Goal: Task Accomplishment & Management: Use online tool/utility

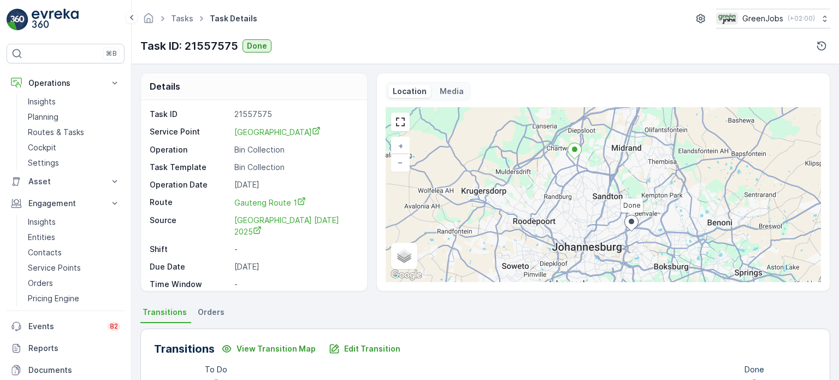
scroll to position [219, 0]
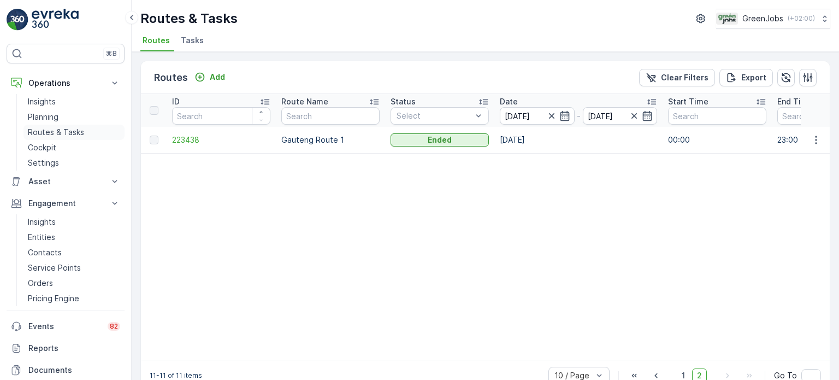
drag, startPoint x: 66, startPoint y: 128, endPoint x: 73, endPoint y: 128, distance: 6.6
click at [67, 128] on p "Routes & Tasks" at bounding box center [56, 132] width 56 height 11
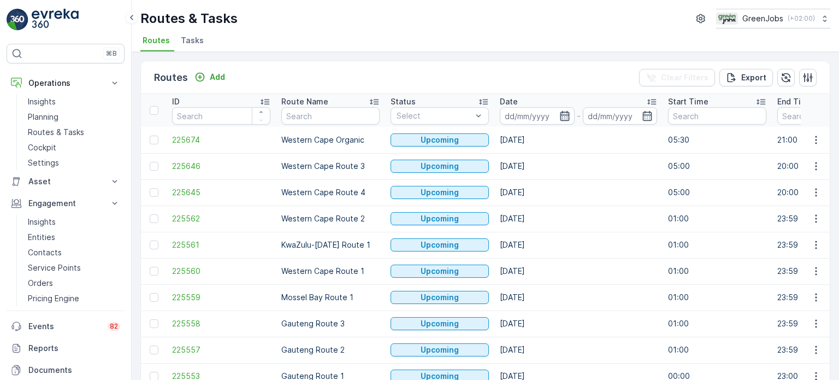
click at [569, 114] on icon "button" at bounding box center [564, 115] width 11 height 11
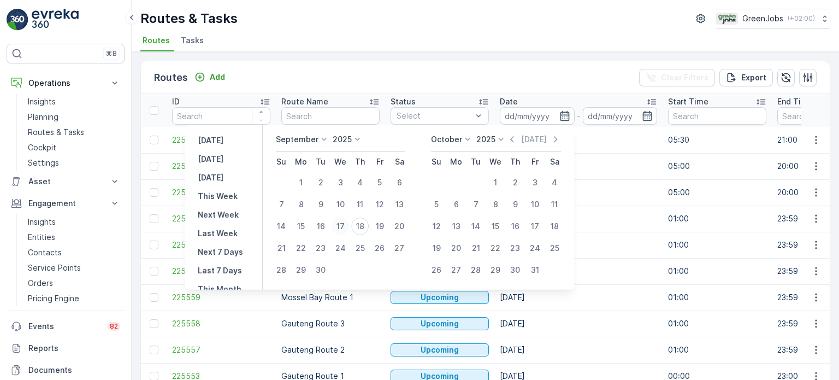
click at [344, 229] on div "17" at bounding box center [340, 225] width 17 height 17
type input "[DATE]"
click at [344, 227] on div "17" at bounding box center [340, 225] width 17 height 17
type input "[DATE]"
click at [344, 227] on div "17" at bounding box center [340, 225] width 17 height 17
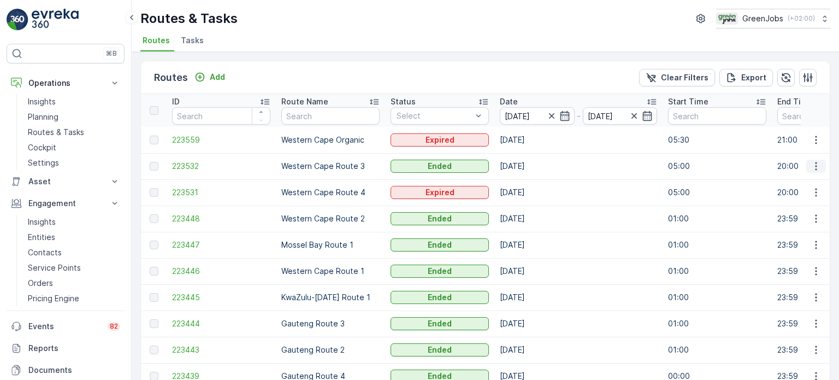
click at [815, 168] on icon "button" at bounding box center [816, 166] width 2 height 8
click at [787, 181] on span "See More Details" at bounding box center [790, 181] width 63 height 11
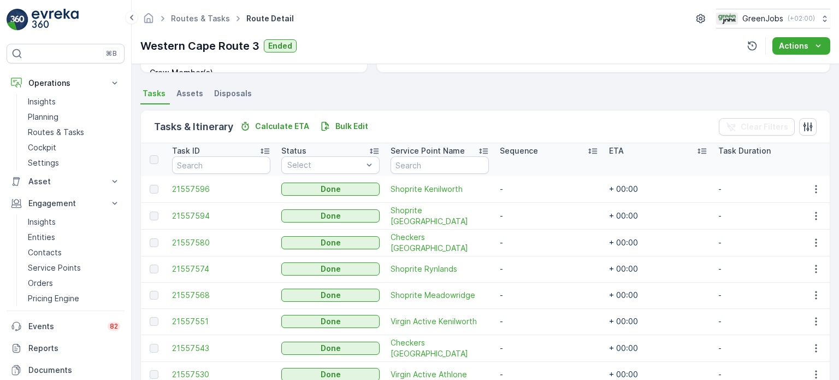
scroll to position [273, 0]
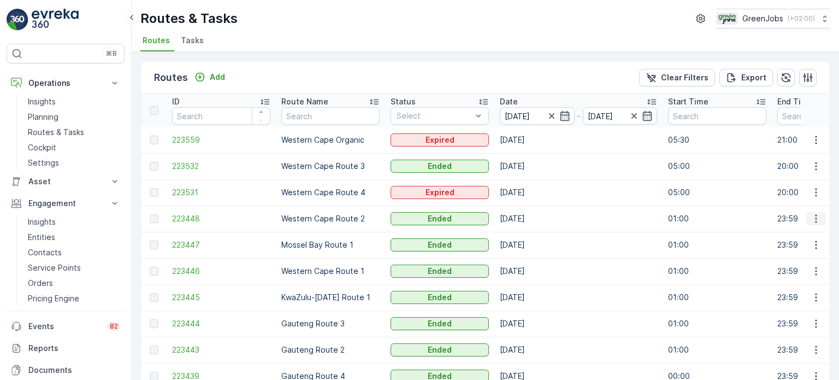
click at [816, 216] on icon "button" at bounding box center [816, 218] width 11 height 11
click at [782, 232] on span "See More Details" at bounding box center [790, 234] width 63 height 11
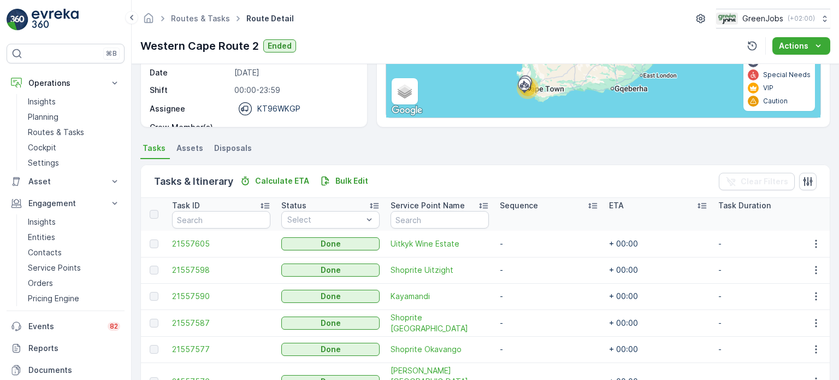
scroll to position [219, 0]
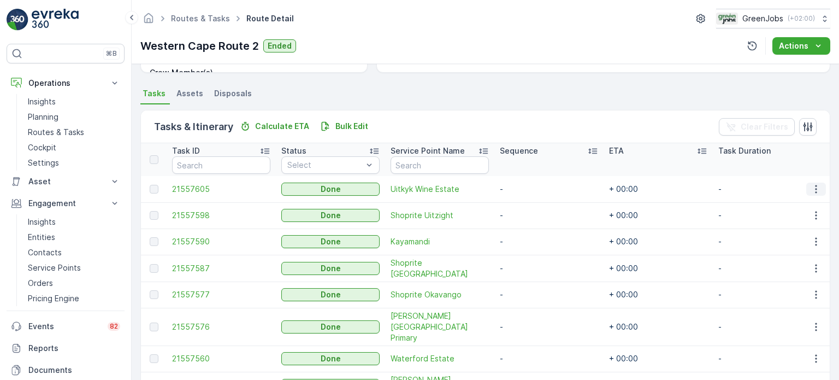
click at [815, 185] on icon "button" at bounding box center [816, 189] width 2 height 8
click at [799, 203] on span "See More Details" at bounding box center [802, 204] width 63 height 11
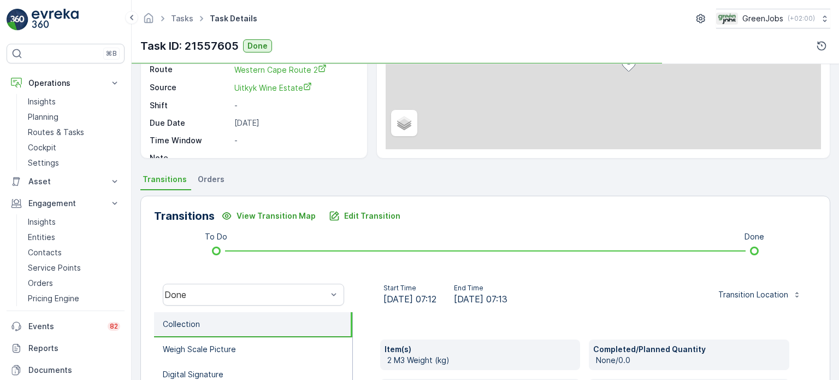
scroll to position [219, 0]
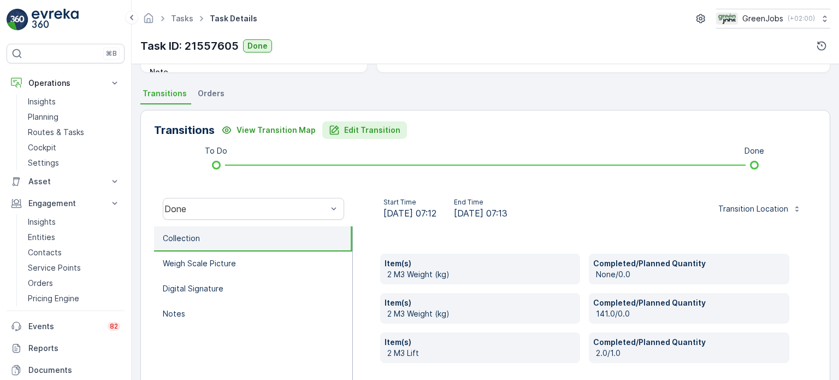
click at [368, 131] on p "Edit Transition" at bounding box center [372, 130] width 56 height 11
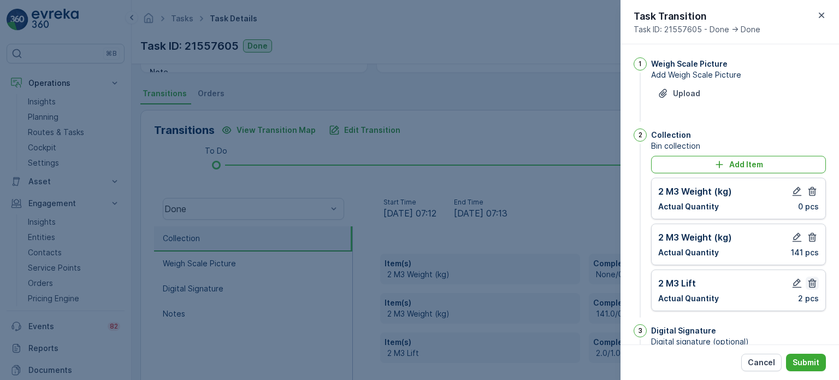
click at [807, 283] on icon "button" at bounding box center [812, 283] width 11 height 11
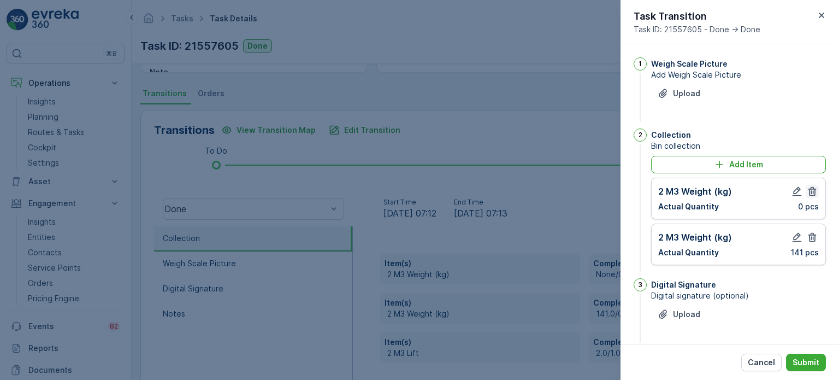
click at [811, 192] on icon "button" at bounding box center [812, 191] width 8 height 9
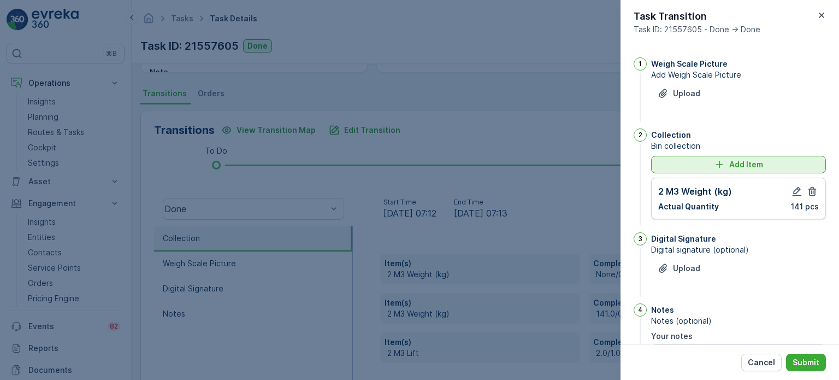
click at [690, 166] on div "Add Item" at bounding box center [739, 164] width 162 height 11
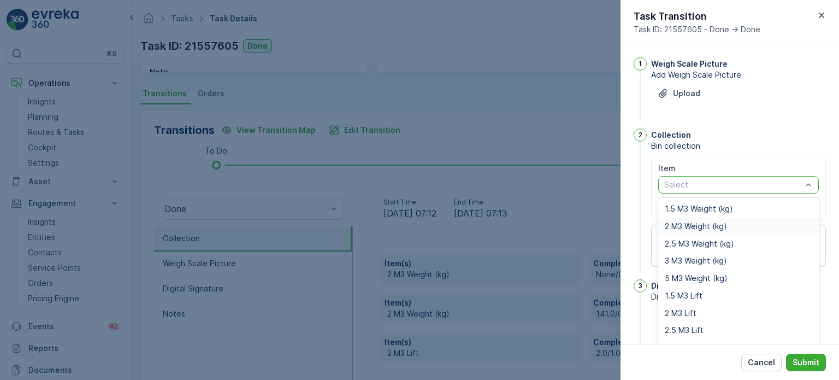
click at [688, 225] on span "2 M3 Weight (kg)" at bounding box center [696, 226] width 62 height 9
click at [688, 309] on span "2 M3 Lift" at bounding box center [681, 313] width 32 height 9
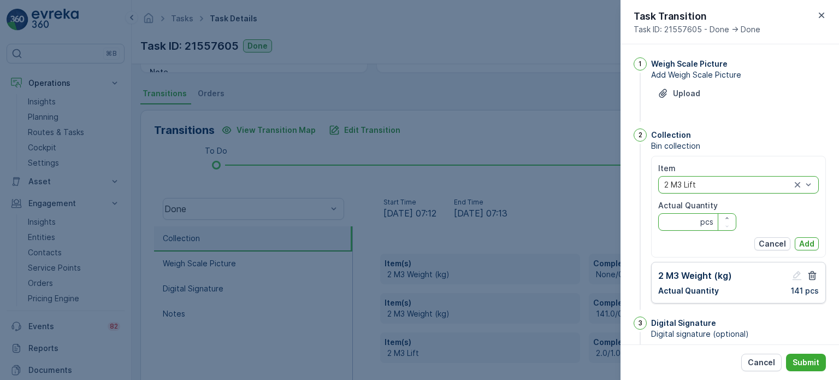
click at [678, 222] on Quantity "Actual Quantity" at bounding box center [697, 221] width 78 height 17
type Quantity "1"
click at [811, 240] on p "Add" at bounding box center [806, 243] width 15 height 11
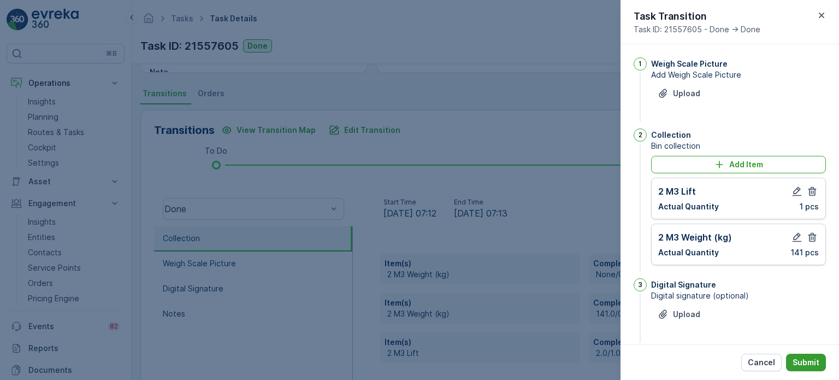
click at [807, 360] on p "Submit" at bounding box center [806, 362] width 27 height 11
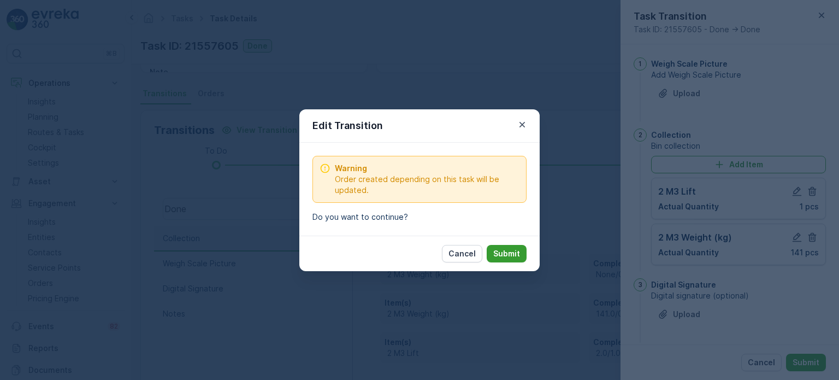
click at [507, 252] on p "Submit" at bounding box center [506, 253] width 27 height 11
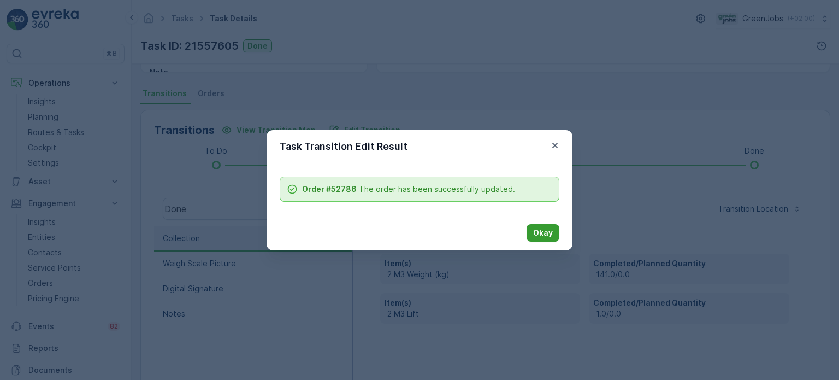
click at [550, 230] on p "Okay" at bounding box center [543, 232] width 20 height 11
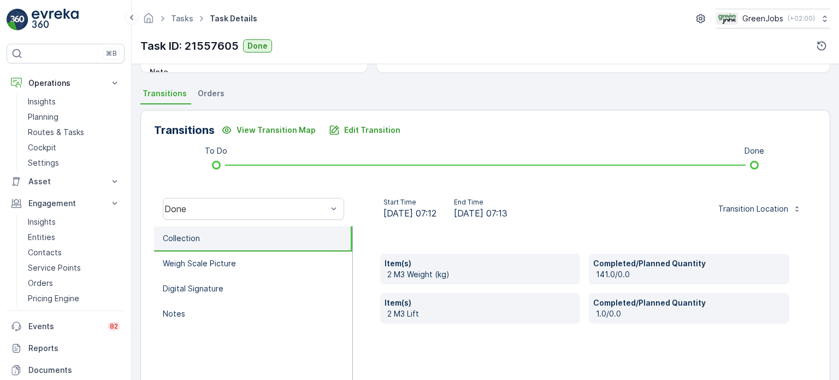
click at [205, 96] on span "Orders" at bounding box center [211, 93] width 27 height 11
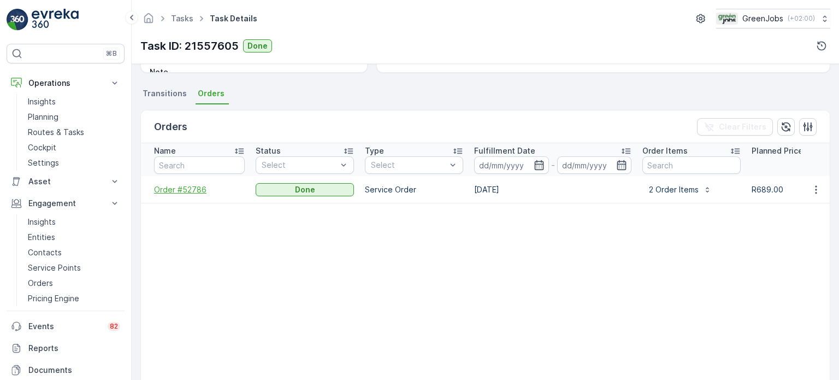
click at [187, 191] on span "Order #52786" at bounding box center [199, 189] width 91 height 11
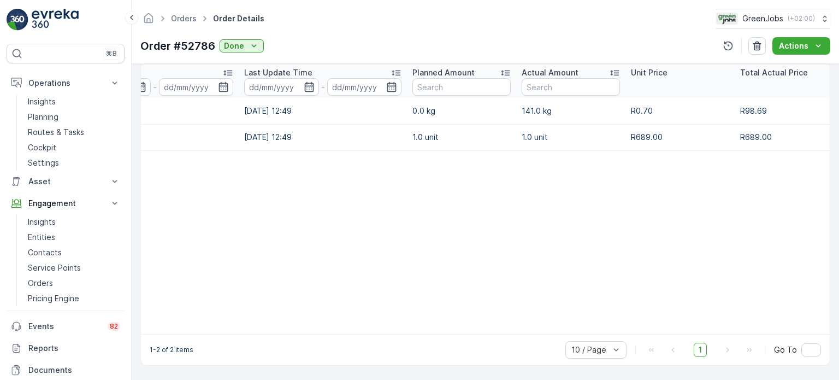
scroll to position [0, 178]
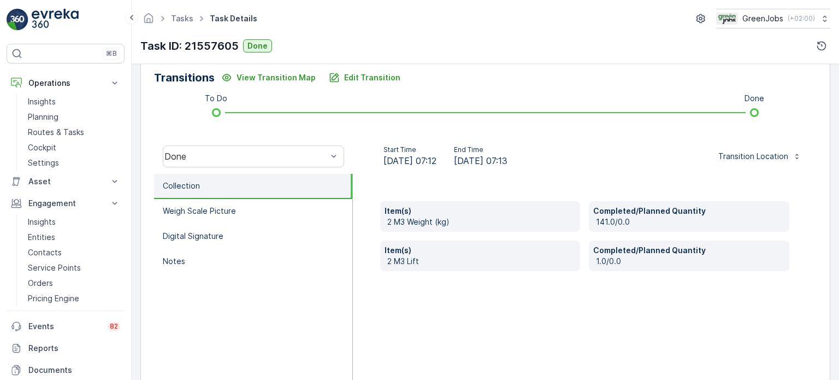
scroll to position [273, 0]
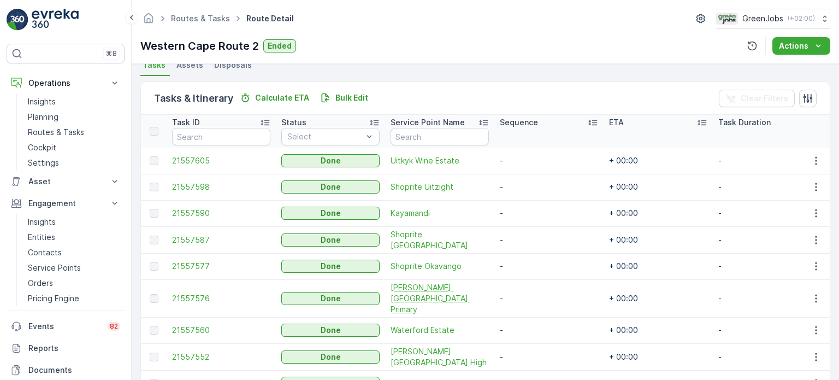
scroll to position [273, 0]
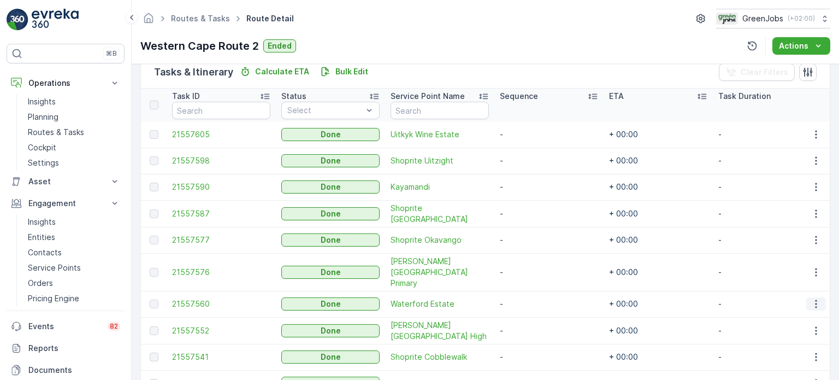
click at [813, 298] on icon "button" at bounding box center [816, 303] width 11 height 11
click at [792, 302] on span "See More Details" at bounding box center [802, 307] width 63 height 11
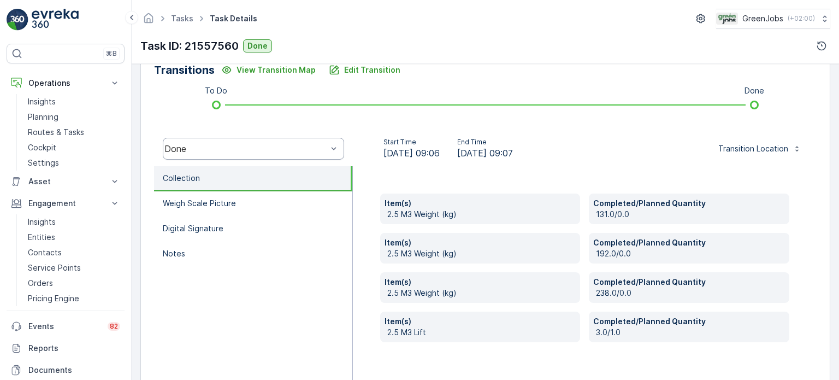
scroll to position [253, 0]
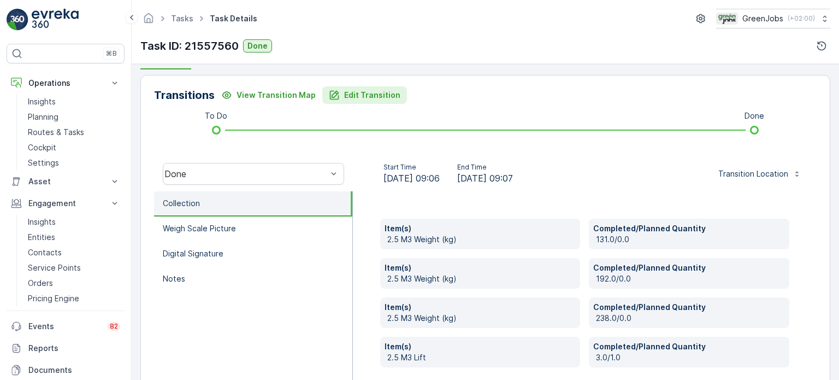
click at [365, 97] on p "Edit Transition" at bounding box center [372, 95] width 56 height 11
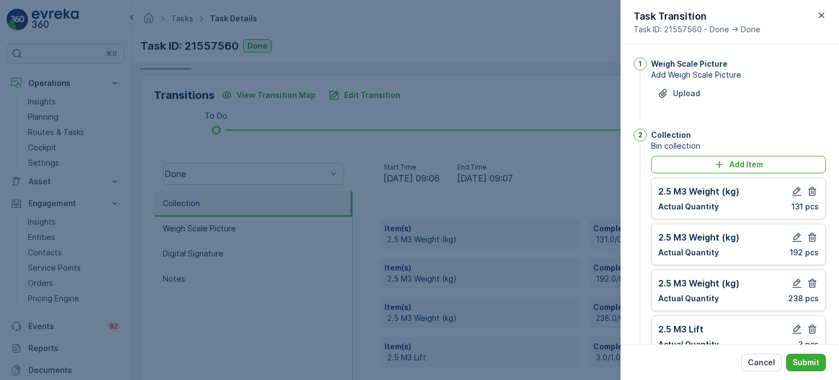
click at [808, 325] on icon "button" at bounding box center [812, 328] width 8 height 9
click at [807, 285] on icon "button" at bounding box center [812, 283] width 11 height 11
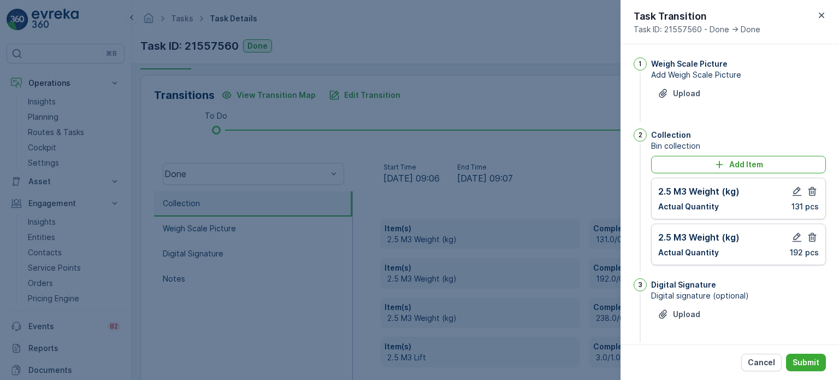
click at [807, 235] on icon "button" at bounding box center [812, 237] width 11 height 11
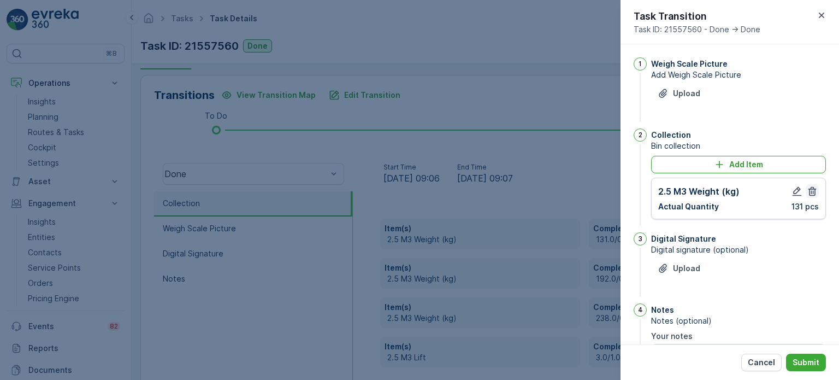
click at [807, 188] on icon "button" at bounding box center [812, 191] width 11 height 11
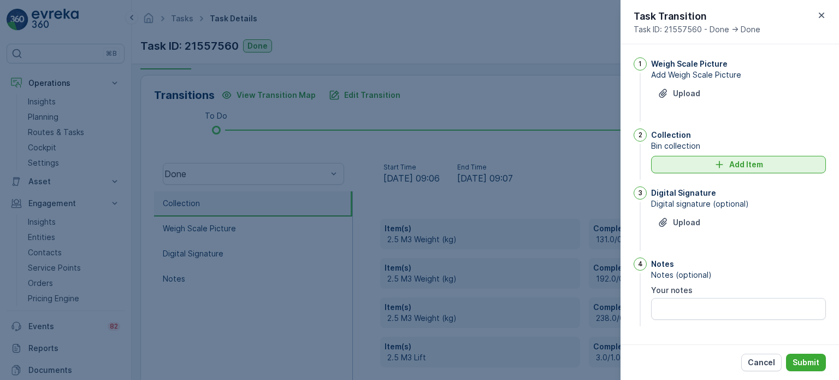
click at [704, 166] on div "Add Item" at bounding box center [739, 164] width 162 height 11
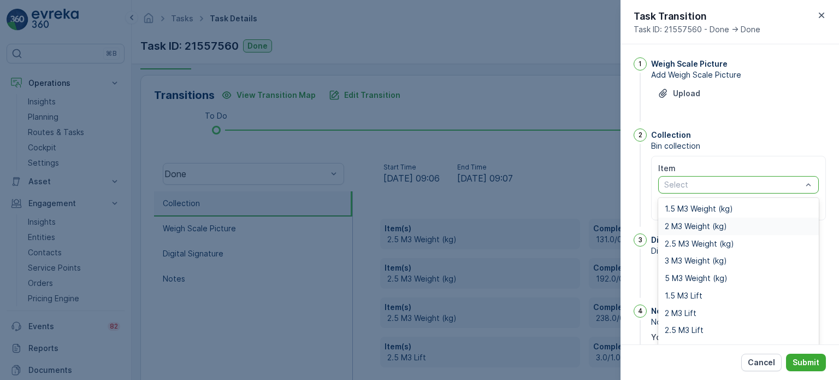
click at [683, 227] on span "2 M3 Weight (kg)" at bounding box center [696, 226] width 62 height 9
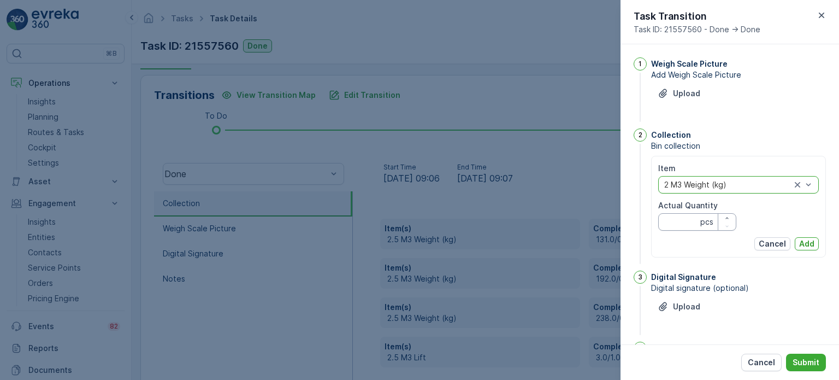
click at [677, 222] on Quantity "Actual Quantity" at bounding box center [697, 221] width 78 height 17
type Quantity "131"
click at [810, 245] on p "Add" at bounding box center [806, 243] width 15 height 11
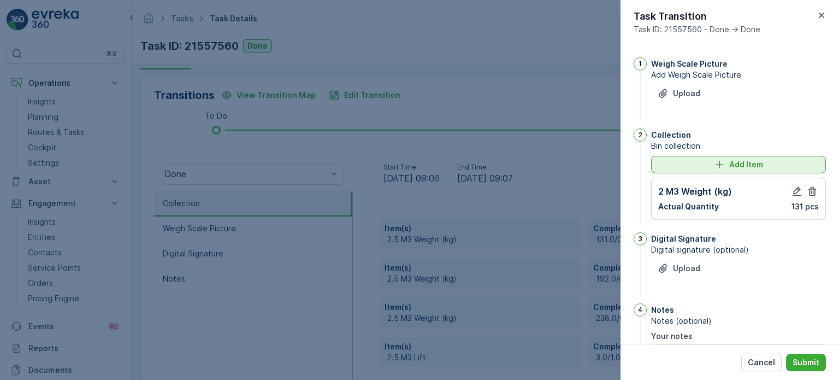
click at [666, 159] on div "Add Item" at bounding box center [739, 164] width 162 height 11
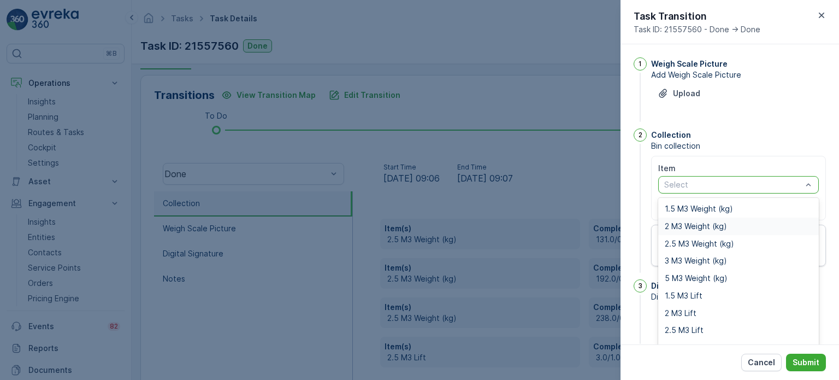
click at [685, 223] on span "2 M3 Weight (kg)" at bounding box center [696, 226] width 62 height 9
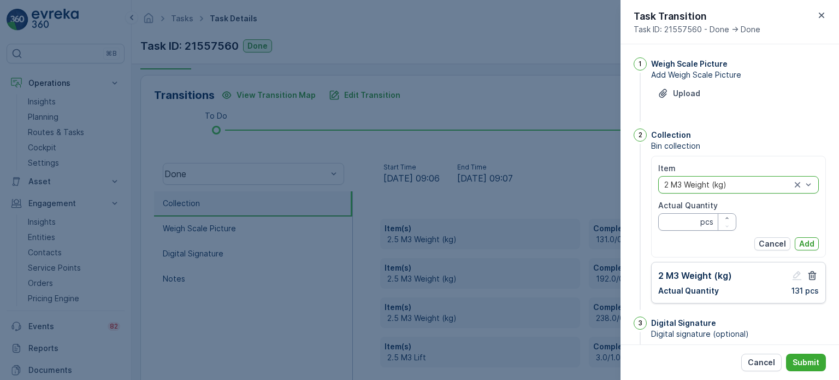
click at [670, 221] on Quantity "Actual Quantity" at bounding box center [697, 221] width 78 height 17
type Quantity "192"
click at [810, 242] on p "Add" at bounding box center [806, 243] width 15 height 11
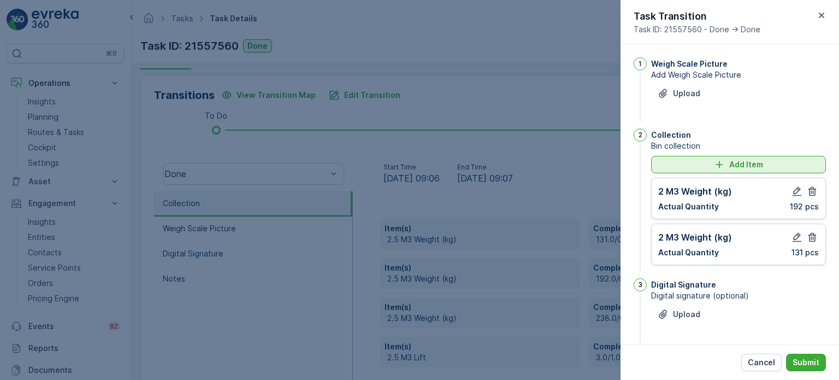
click at [684, 163] on div "Add Item" at bounding box center [739, 164] width 162 height 11
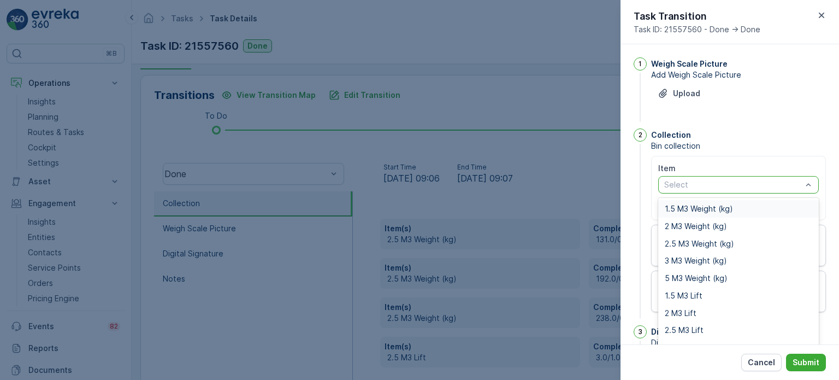
drag, startPoint x: 684, startPoint y: 163, endPoint x: 685, endPoint y: 191, distance: 27.9
click at [683, 226] on span "2 M3 Weight (kg)" at bounding box center [696, 226] width 62 height 9
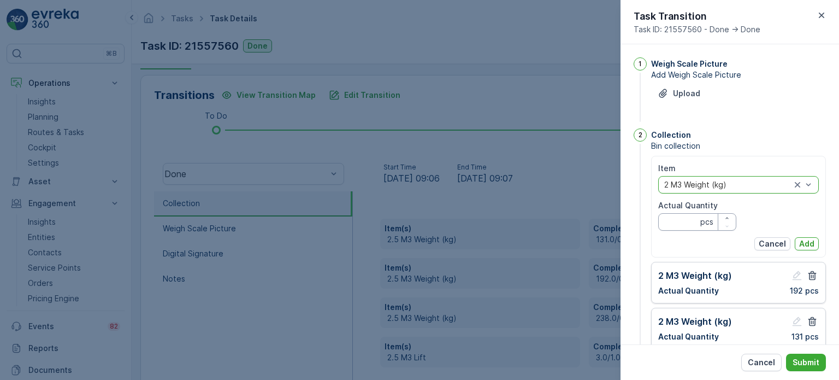
click at [678, 222] on Quantity "Actual Quantity" at bounding box center [697, 221] width 78 height 17
type Quantity "238"
click at [811, 239] on p "Add" at bounding box center [806, 243] width 15 height 11
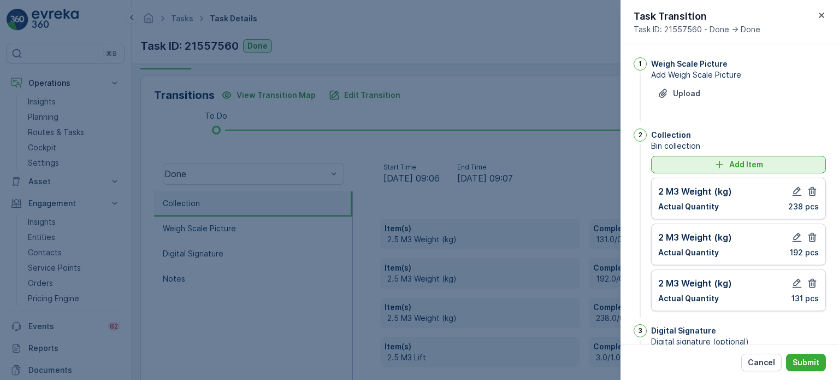
click at [668, 163] on div "Add Item" at bounding box center [739, 164] width 162 height 11
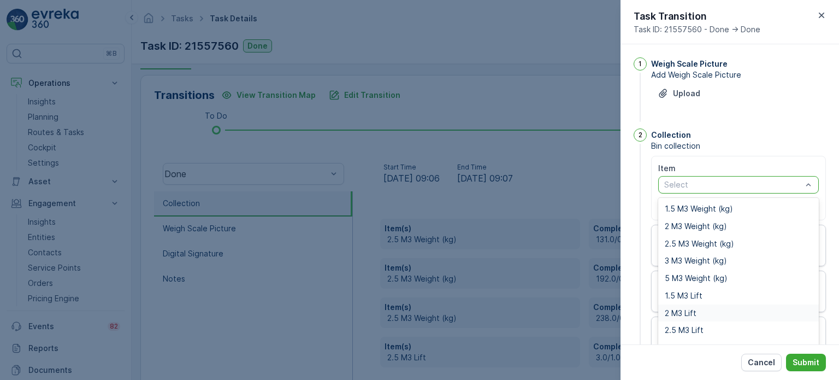
click at [681, 311] on span "2 M3 Lift" at bounding box center [681, 313] width 32 height 9
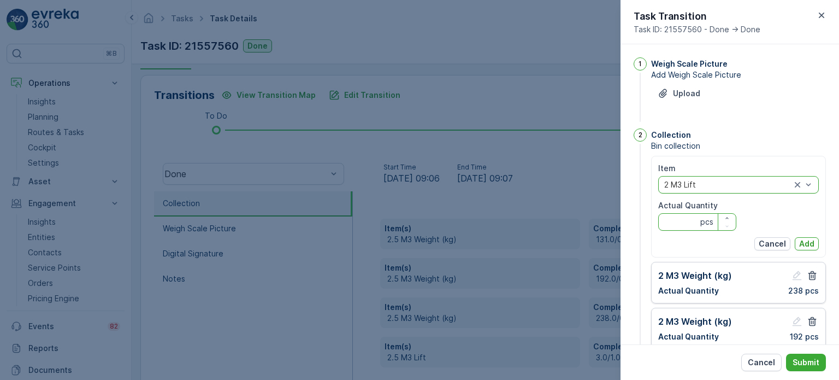
click at [677, 221] on Quantity "Actual Quantity" at bounding box center [697, 221] width 78 height 17
type Quantity "3"
click at [813, 240] on button "Add" at bounding box center [807, 243] width 24 height 13
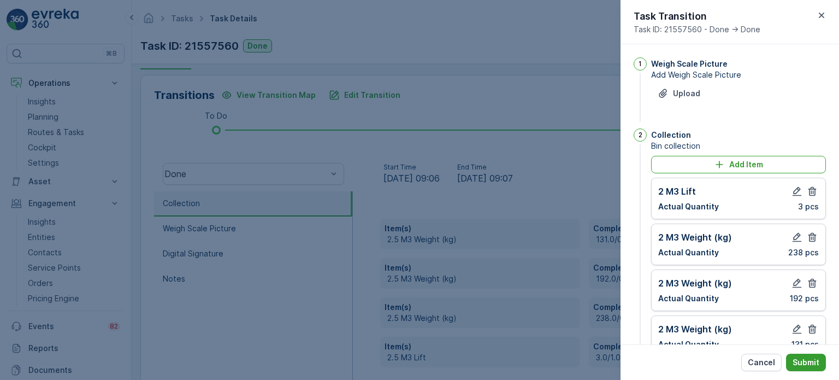
click at [808, 355] on button "Submit" at bounding box center [806, 361] width 40 height 17
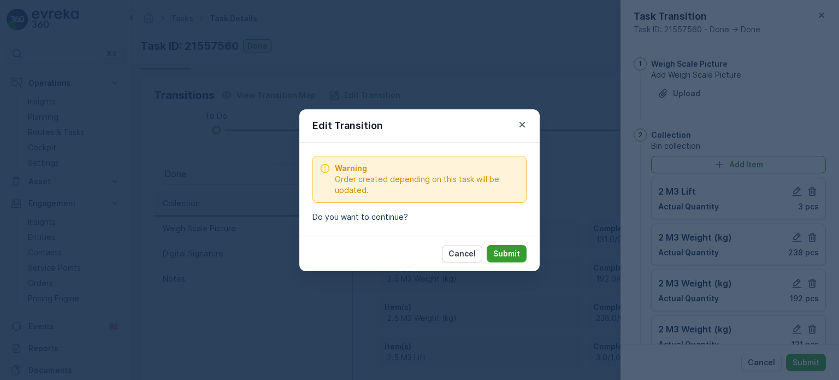
click at [504, 249] on p "Submit" at bounding box center [506, 253] width 27 height 11
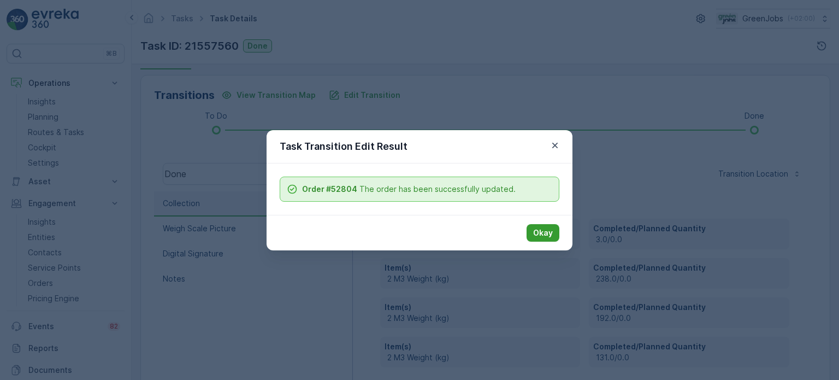
click at [540, 231] on p "Okay" at bounding box center [543, 232] width 20 height 11
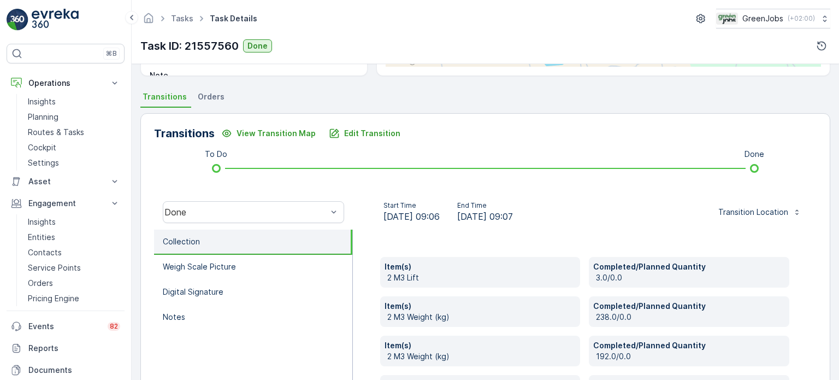
scroll to position [199, 0]
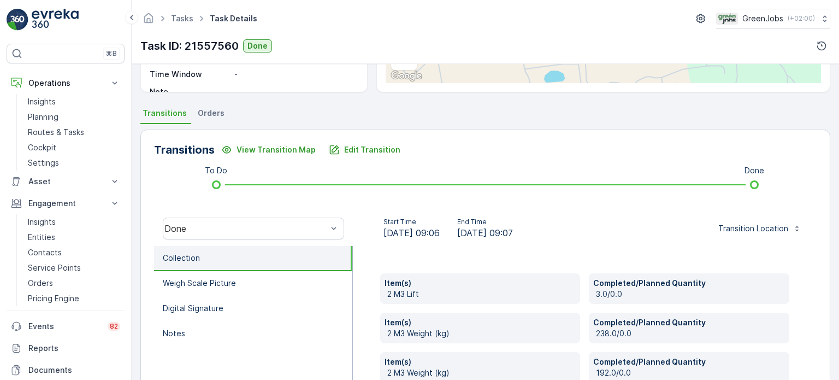
click at [209, 111] on span "Orders" at bounding box center [211, 113] width 27 height 11
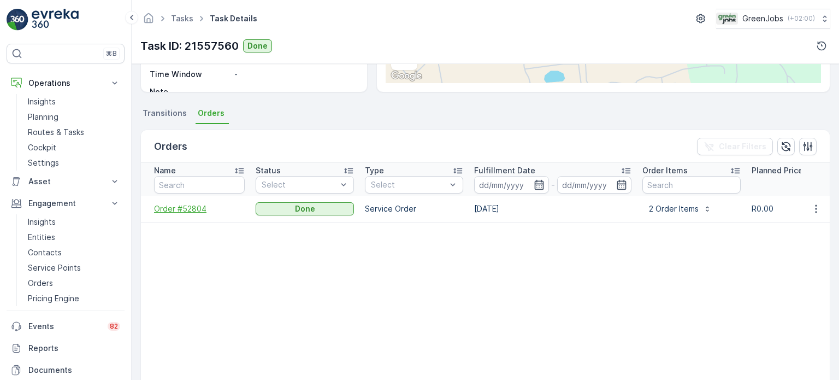
click at [184, 209] on span "Order #52804" at bounding box center [199, 208] width 91 height 11
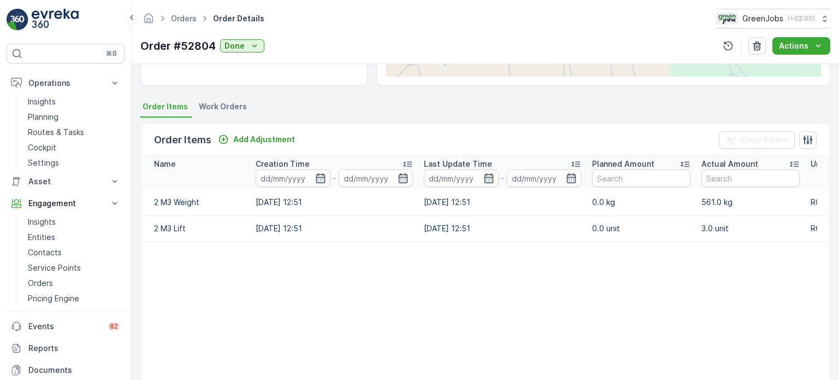
scroll to position [273, 0]
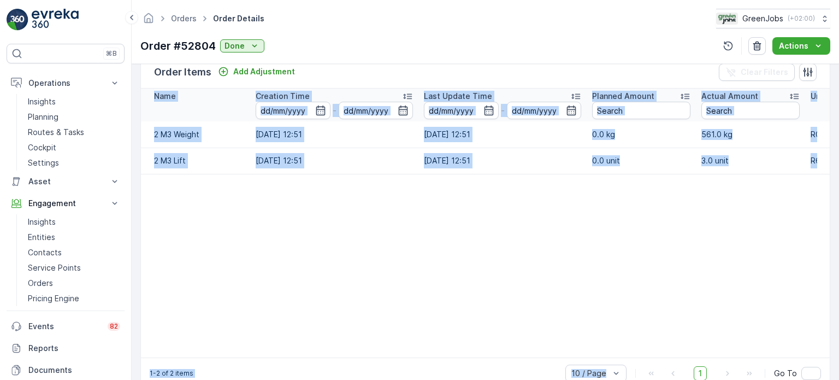
drag, startPoint x: 639, startPoint y: 362, endPoint x: 708, endPoint y: 359, distance: 69.5
click at [708, 359] on div "Order Items Add Adjustment Clear Filters Name Creation Time - Last Update Time …" at bounding box center [485, 222] width 690 height 334
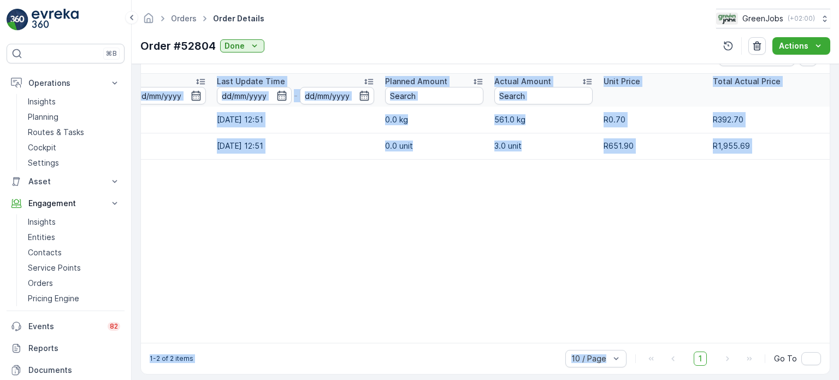
scroll to position [300, 0]
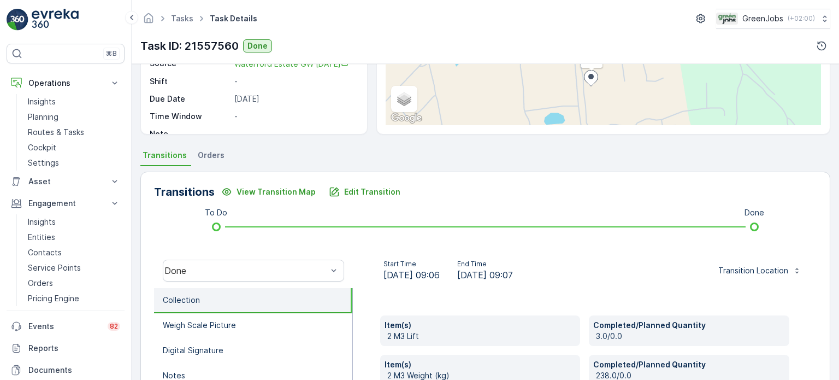
scroll to position [164, 0]
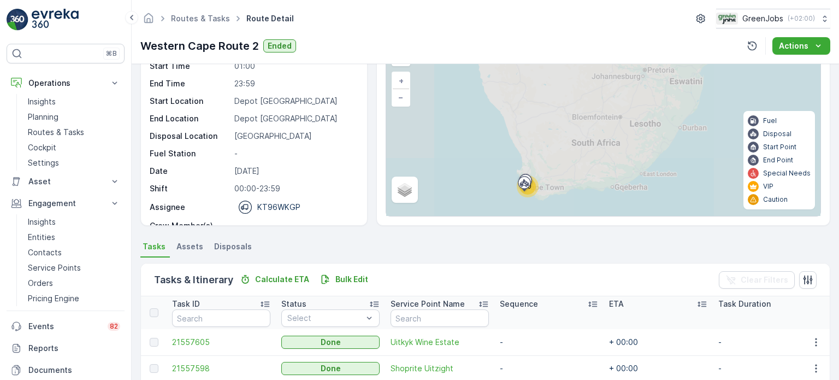
scroll to position [164, 0]
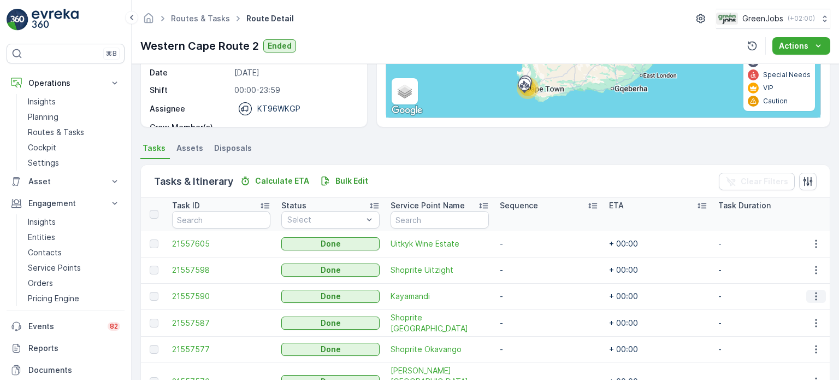
click at [815, 296] on icon "button" at bounding box center [816, 296] width 2 height 8
click at [788, 310] on span "See More Details" at bounding box center [802, 311] width 63 height 11
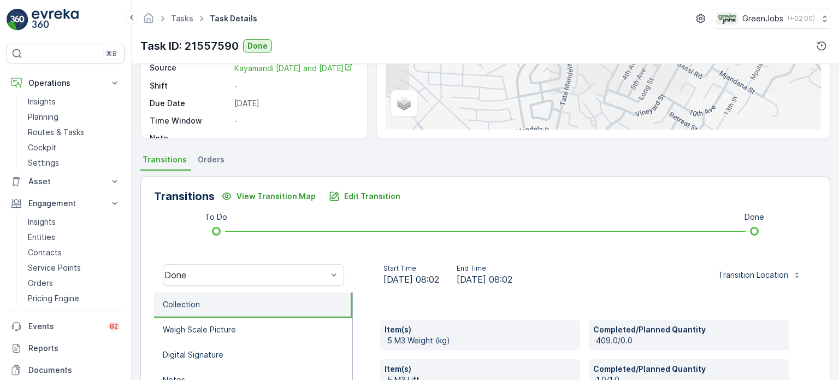
scroll to position [219, 0]
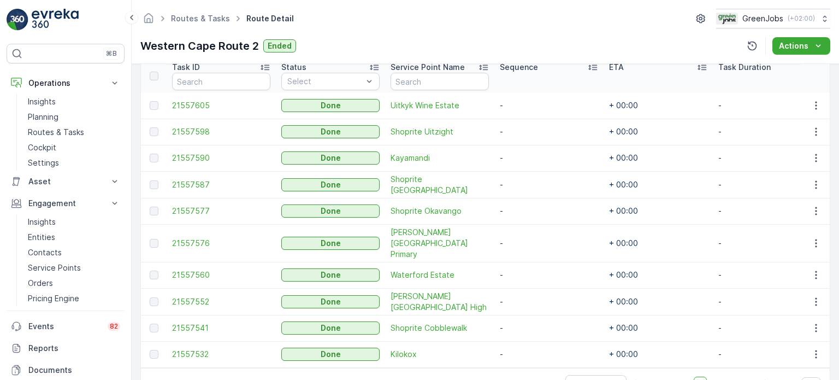
scroll to position [327, 0]
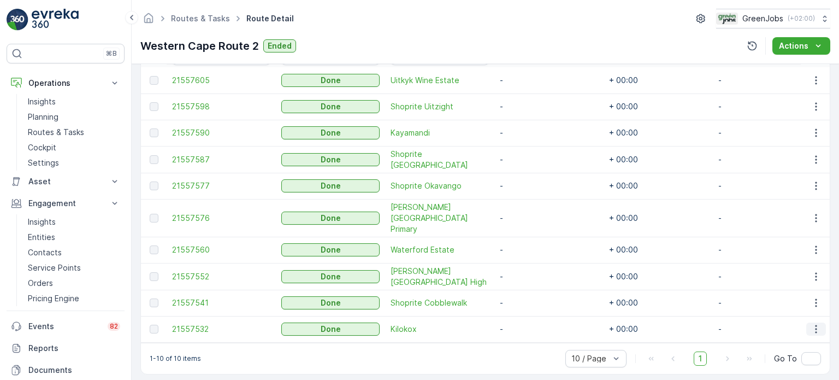
click at [813, 323] on icon "button" at bounding box center [816, 328] width 11 height 11
click at [802, 328] on span "See More Details" at bounding box center [802, 331] width 63 height 11
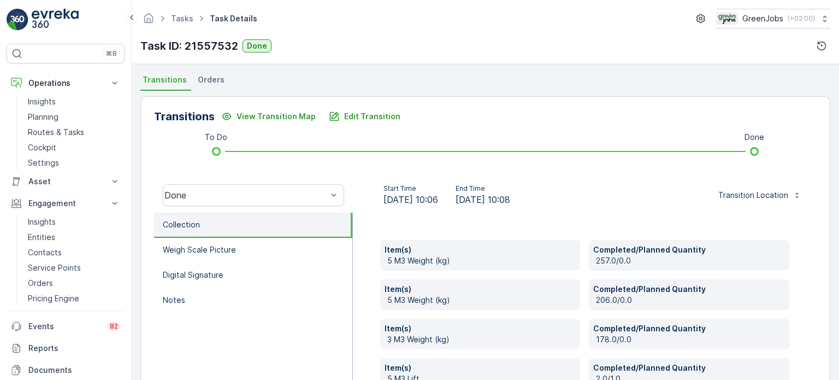
scroll to position [232, 0]
click at [356, 115] on p "Edit Transition" at bounding box center [372, 116] width 56 height 11
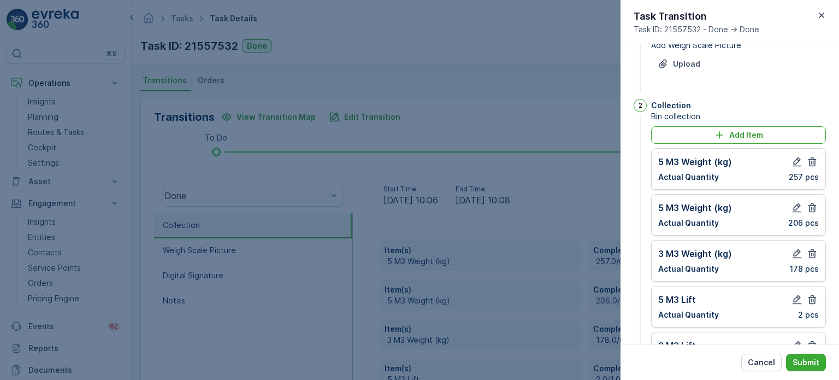
scroll to position [0, 0]
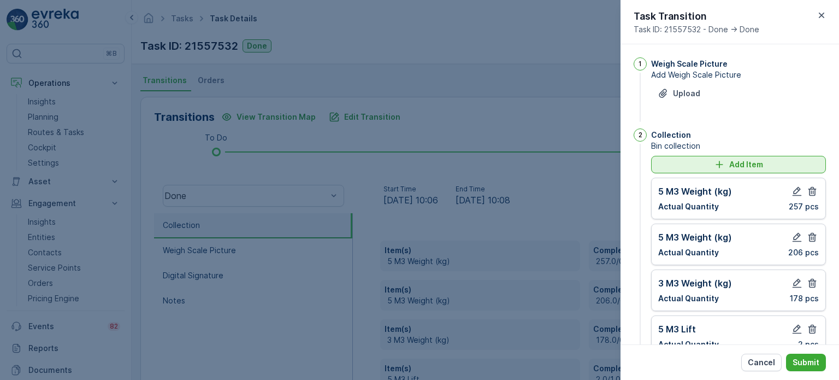
click at [695, 162] on div "Add Item" at bounding box center [739, 164] width 162 height 11
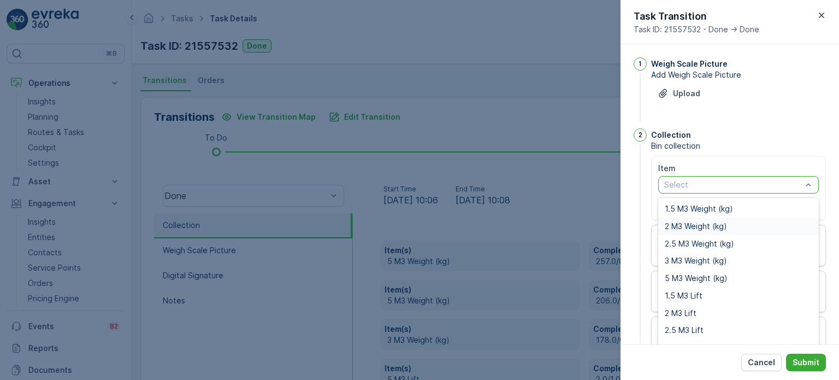
click at [679, 223] on span "2 M3 Weight (kg)" at bounding box center [696, 226] width 62 height 9
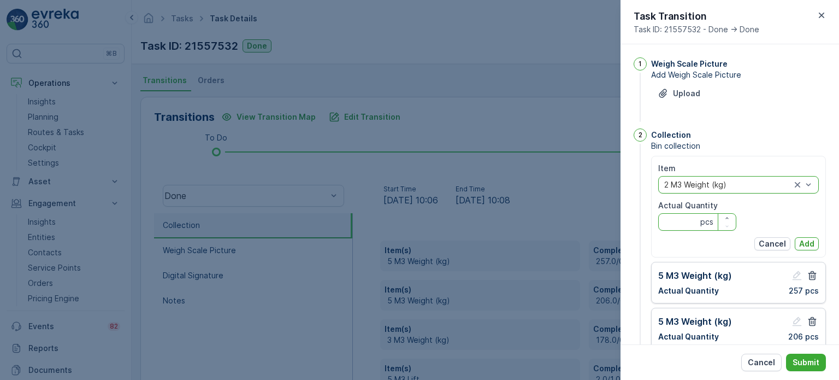
click at [679, 222] on Quantity "Actual Quantity" at bounding box center [697, 221] width 78 height 17
type Quantity "257"
click at [806, 243] on p "Add" at bounding box center [806, 243] width 15 height 11
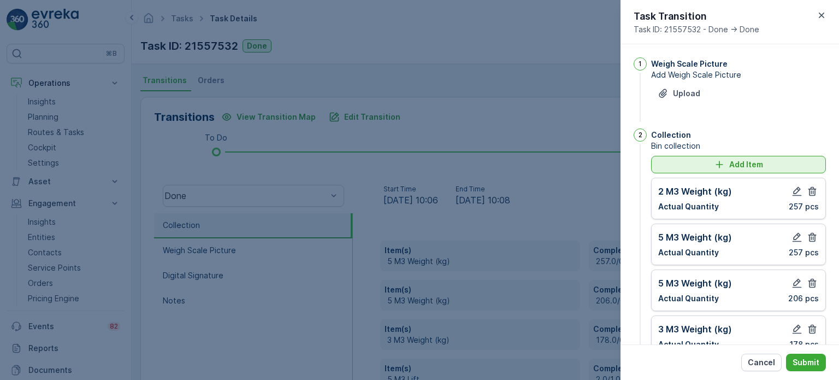
click at [701, 166] on div "Add Item" at bounding box center [739, 164] width 162 height 11
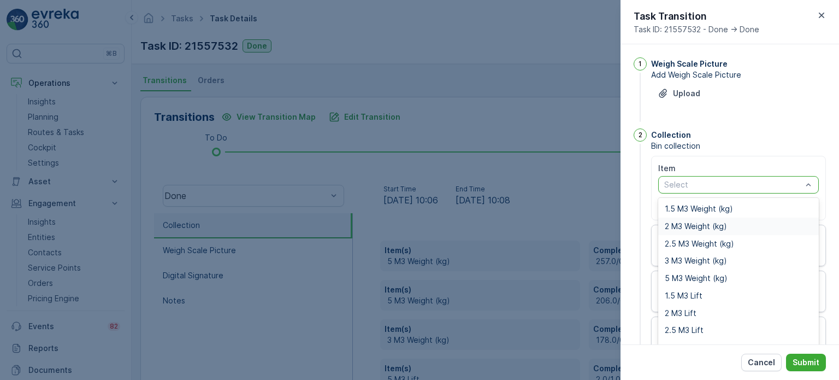
click at [674, 226] on span "2 M3 Weight (kg)" at bounding box center [696, 226] width 62 height 9
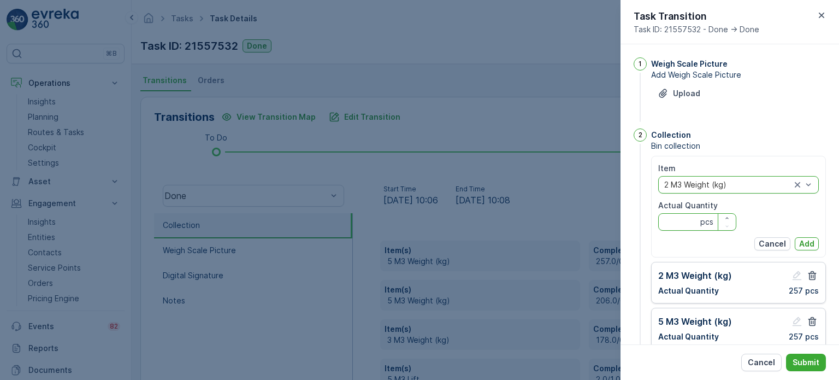
click at [684, 223] on Quantity "Actual Quantity" at bounding box center [697, 221] width 78 height 17
type Quantity "178"
click at [800, 240] on p "Add" at bounding box center [806, 243] width 15 height 11
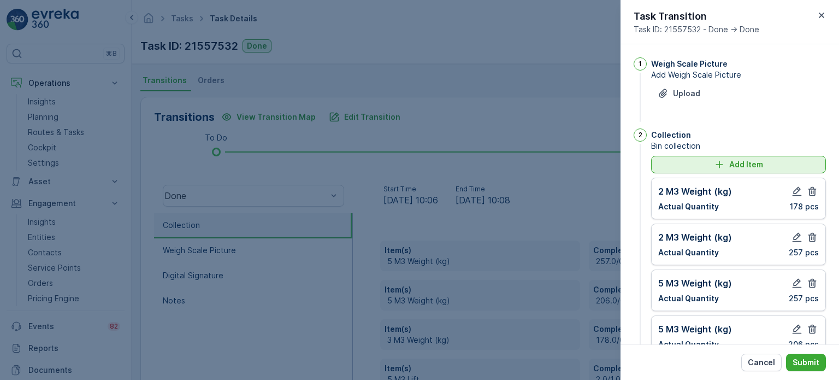
click at [672, 161] on div "Add Item" at bounding box center [739, 164] width 162 height 11
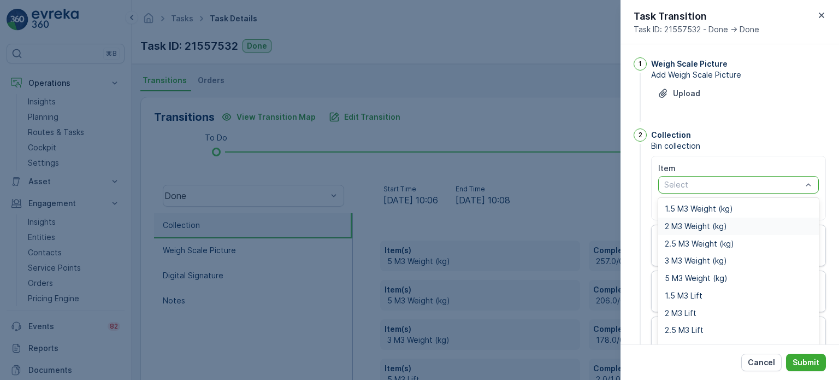
click at [670, 225] on span "2 M3 Weight (kg)" at bounding box center [696, 226] width 62 height 9
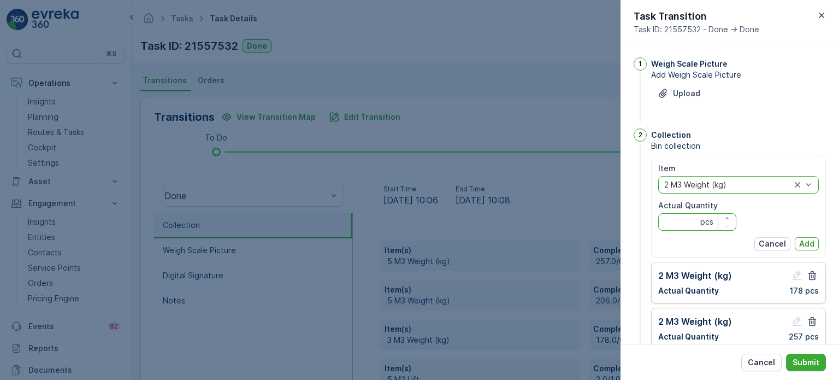
click at [666, 229] on Quantity "Actual Quantity" at bounding box center [697, 221] width 78 height 17
type Quantity "206"
click at [803, 241] on p "Add" at bounding box center [806, 243] width 15 height 11
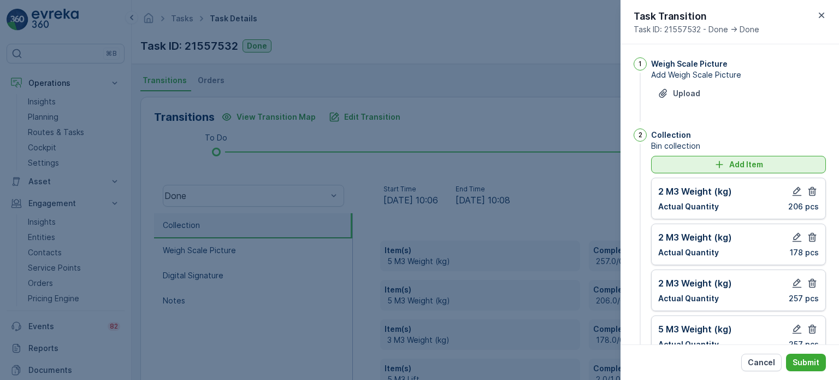
click at [665, 163] on div "Add Item" at bounding box center [739, 164] width 162 height 11
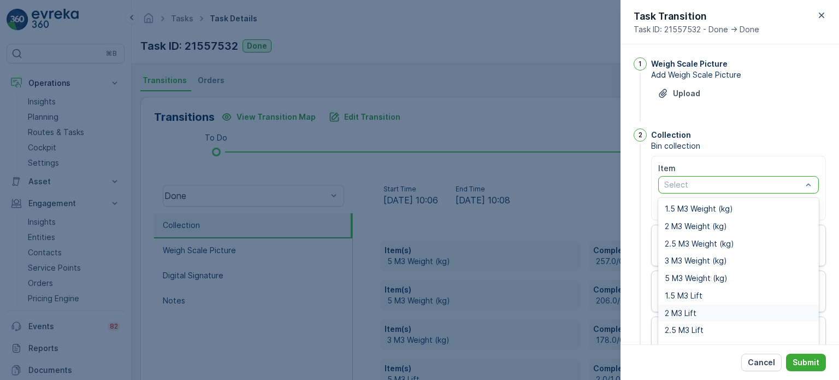
click at [682, 312] on span "2 M3 Lift" at bounding box center [681, 313] width 32 height 9
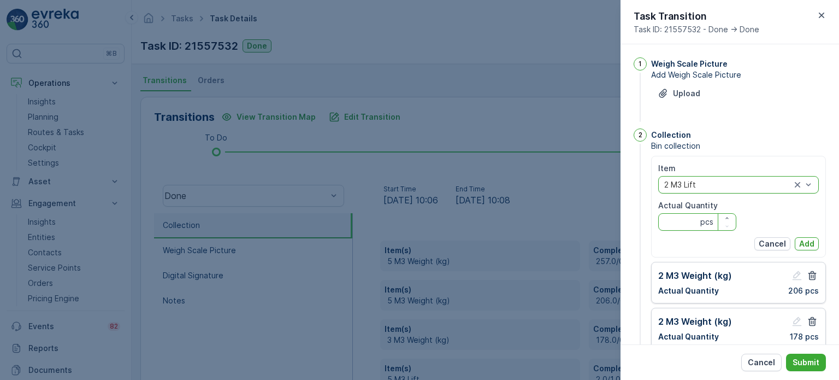
click at [667, 227] on Quantity "Actual Quantity" at bounding box center [697, 221] width 78 height 17
type Quantity "3"
click at [813, 243] on button "Add" at bounding box center [807, 243] width 24 height 13
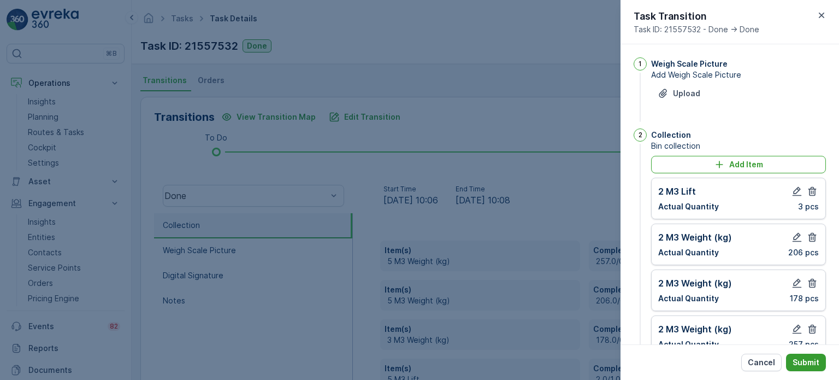
click at [814, 359] on p "Submit" at bounding box center [806, 362] width 27 height 11
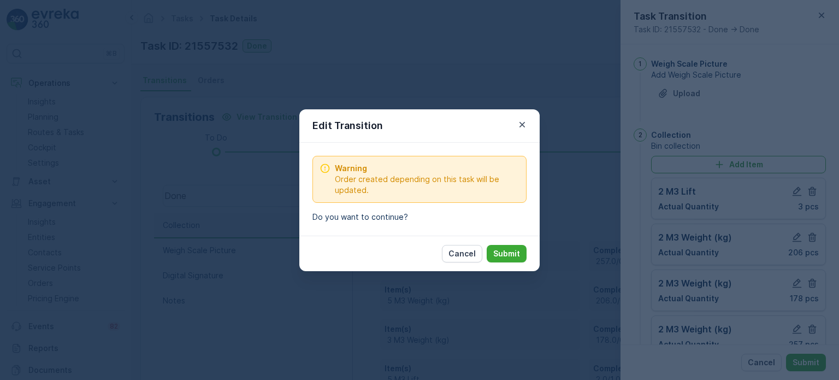
click at [505, 248] on p "Submit" at bounding box center [506, 253] width 27 height 11
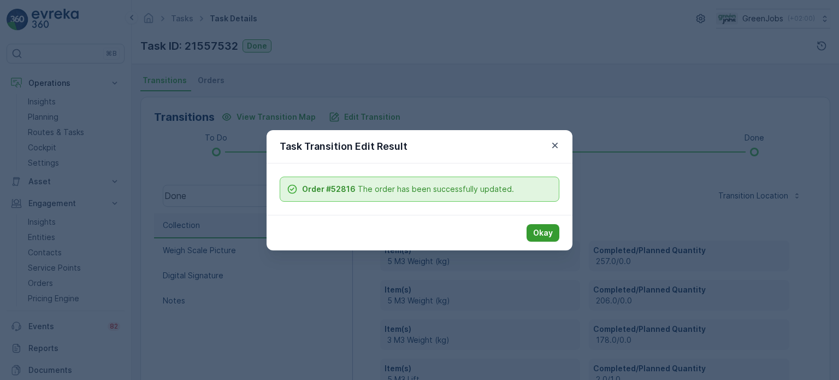
click at [542, 227] on p "Okay" at bounding box center [543, 232] width 20 height 11
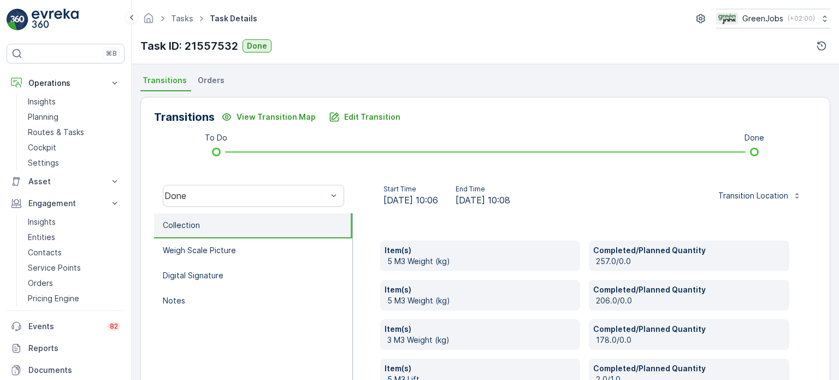
click at [206, 80] on span "Orders" at bounding box center [211, 80] width 27 height 11
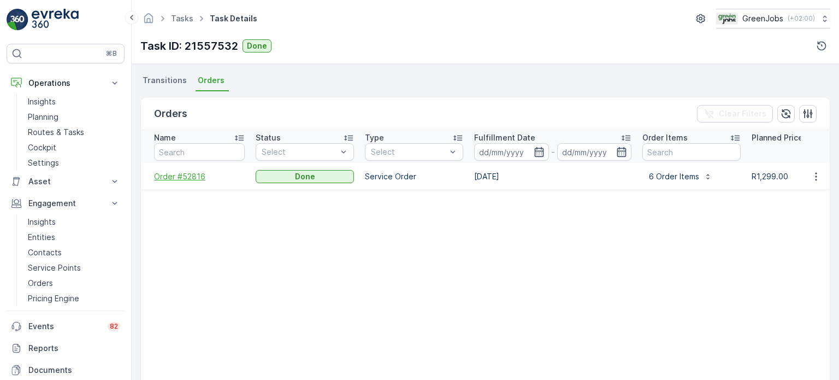
click at [186, 173] on span "Order #52816" at bounding box center [199, 176] width 91 height 11
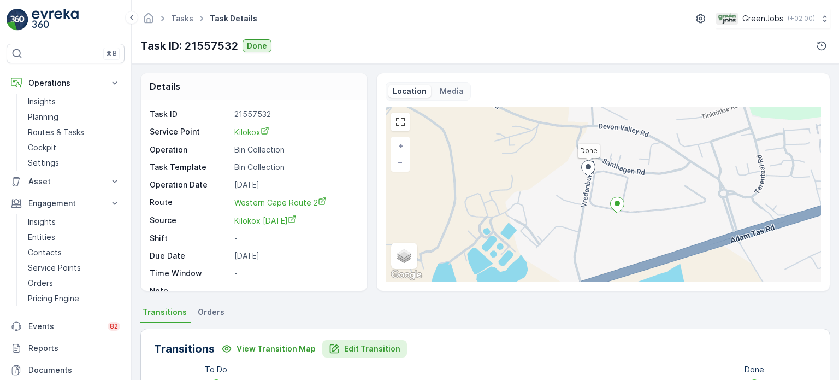
click at [386, 348] on p "Edit Transition" at bounding box center [372, 348] width 56 height 11
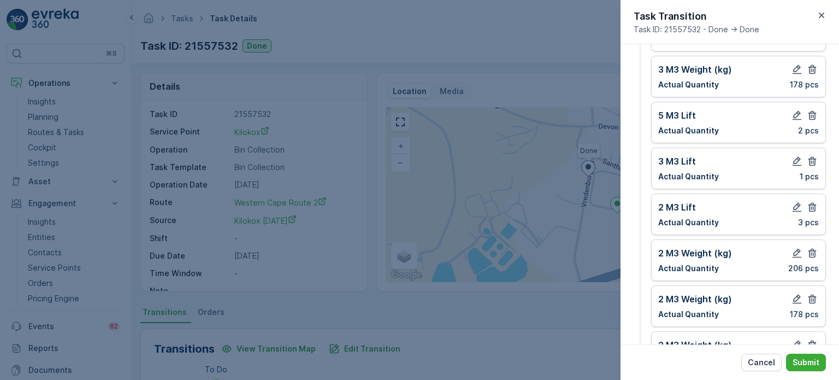
scroll to position [244, 0]
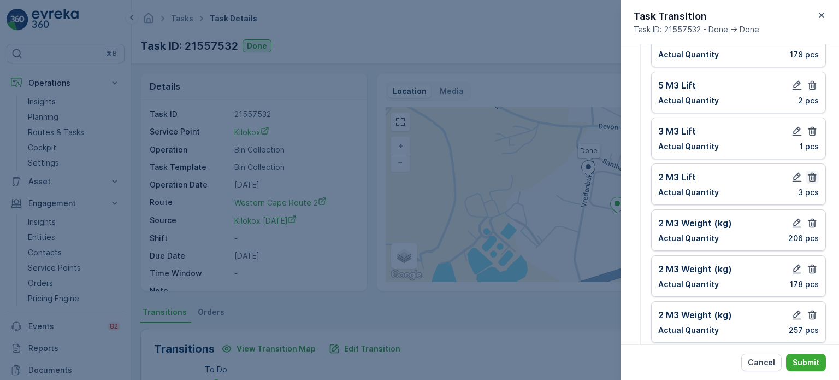
click at [809, 175] on icon "button" at bounding box center [812, 177] width 11 height 11
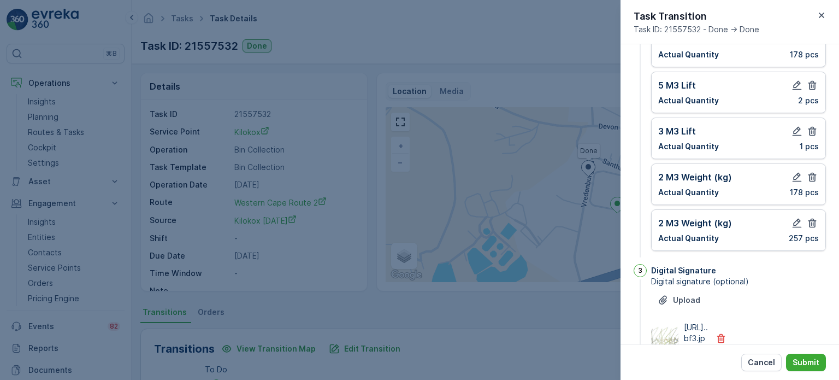
click at [809, 175] on icon "button" at bounding box center [812, 177] width 11 height 11
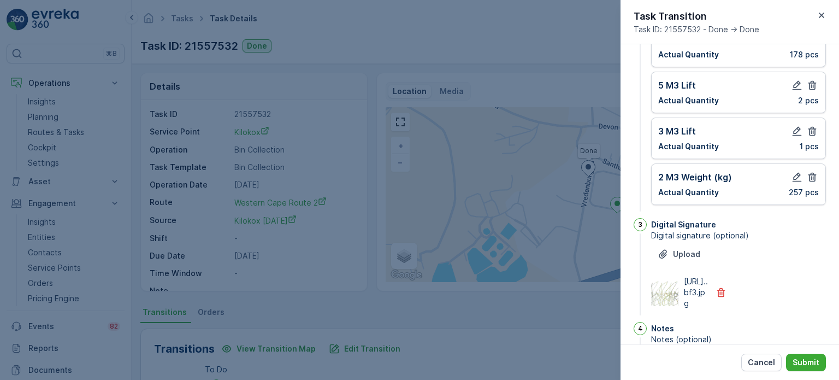
click at [809, 175] on icon "button" at bounding box center [812, 177] width 11 height 11
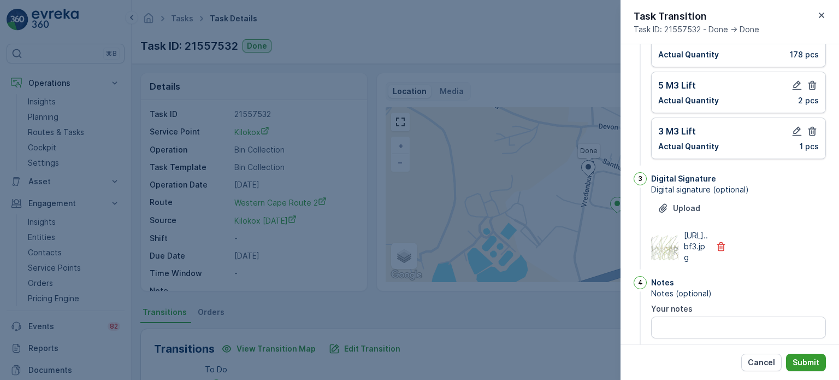
click at [811, 361] on p "Submit" at bounding box center [806, 362] width 27 height 11
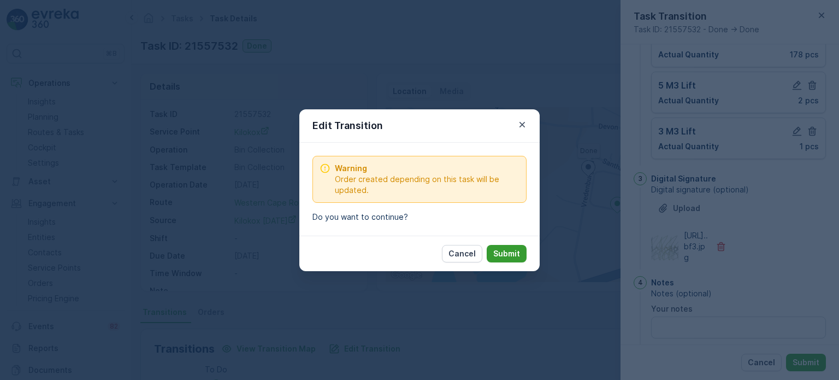
click at [519, 250] on p "Submit" at bounding box center [506, 253] width 27 height 11
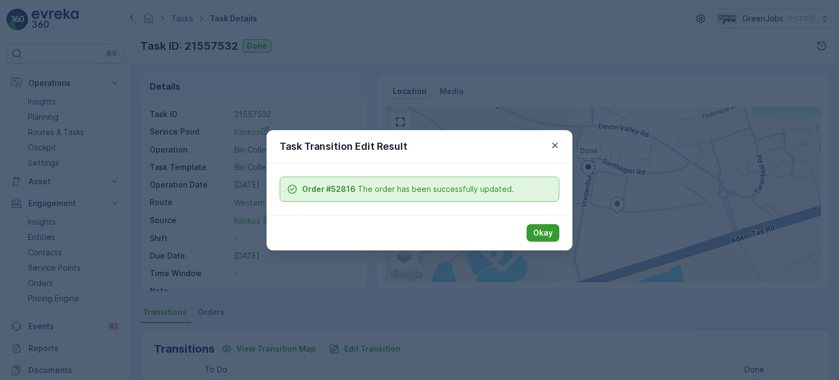
click at [541, 233] on p "Okay" at bounding box center [543, 232] width 20 height 11
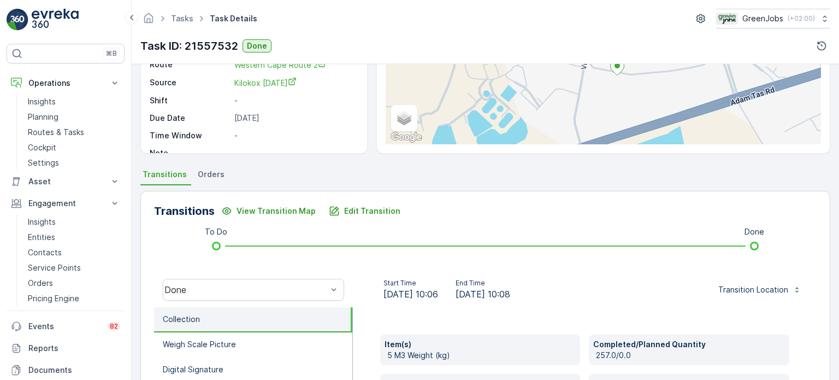
scroll to position [122, 0]
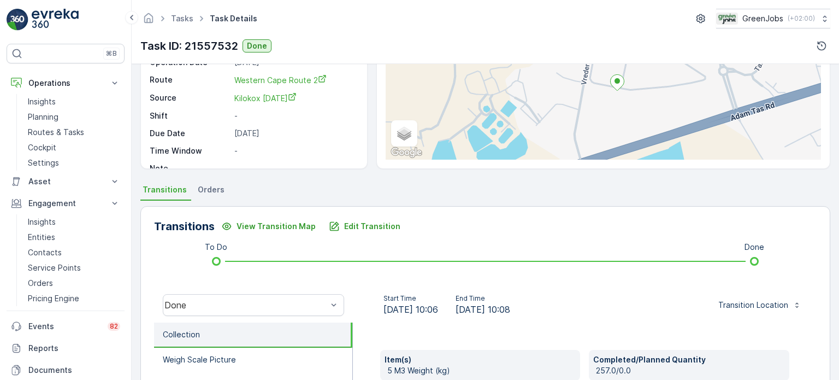
click at [210, 190] on span "Orders" at bounding box center [211, 189] width 27 height 11
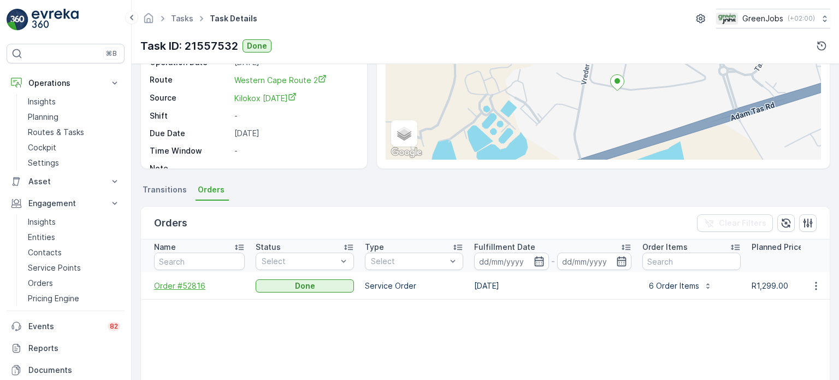
click at [184, 280] on span "Order #52816" at bounding box center [199, 285] width 91 height 11
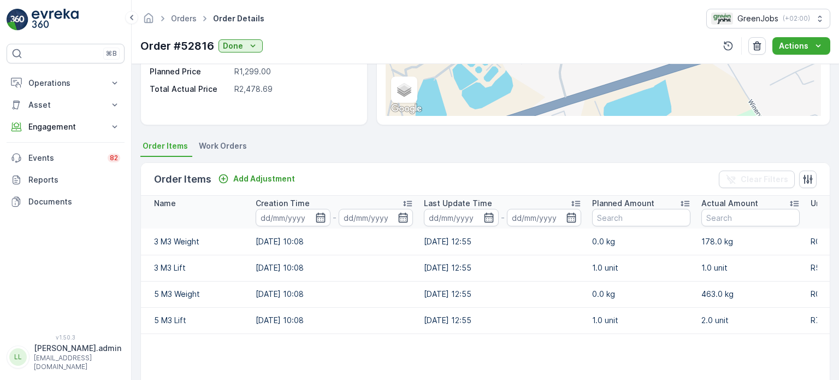
scroll to position [219, 0]
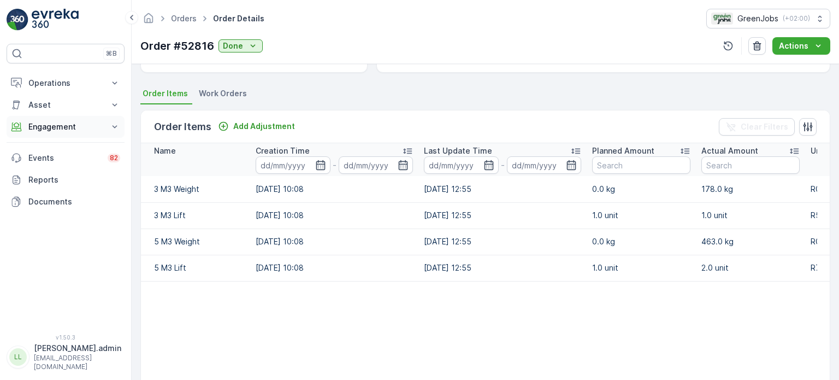
click at [54, 128] on p "Engagement" at bounding box center [65, 126] width 74 height 11
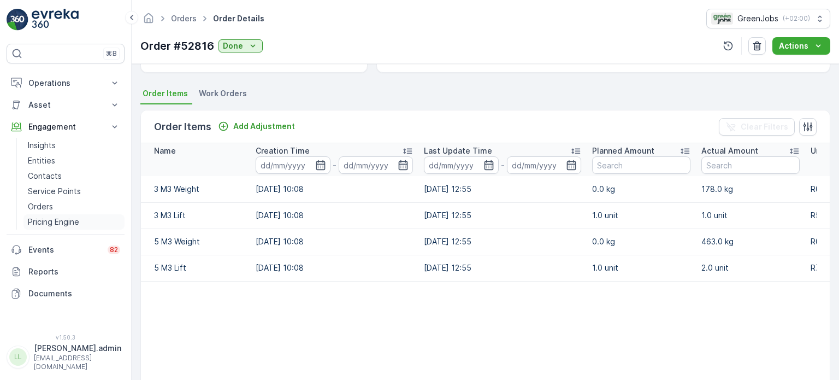
click at [53, 219] on p "Pricing Engine" at bounding box center [53, 221] width 51 height 11
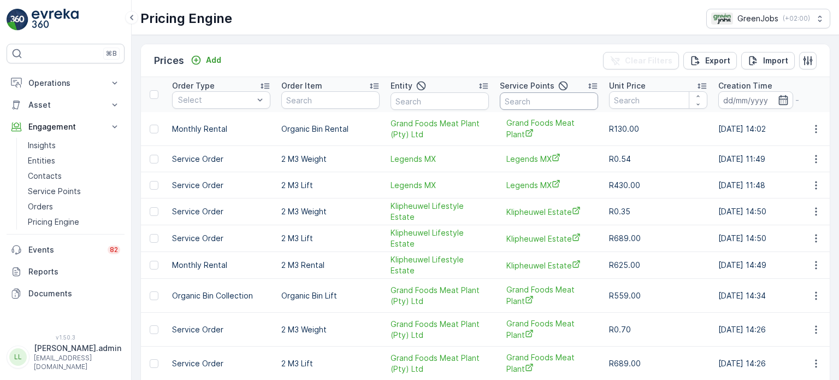
click at [529, 101] on input "text" at bounding box center [549, 100] width 98 height 17
type input "kil"
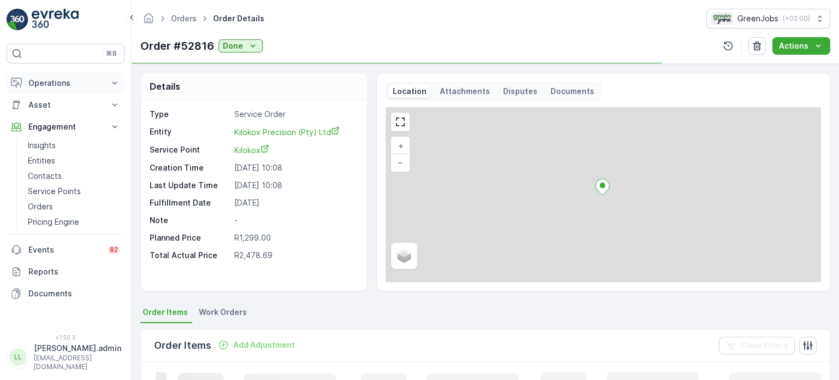
click at [50, 87] on p "Operations" at bounding box center [65, 83] width 74 height 11
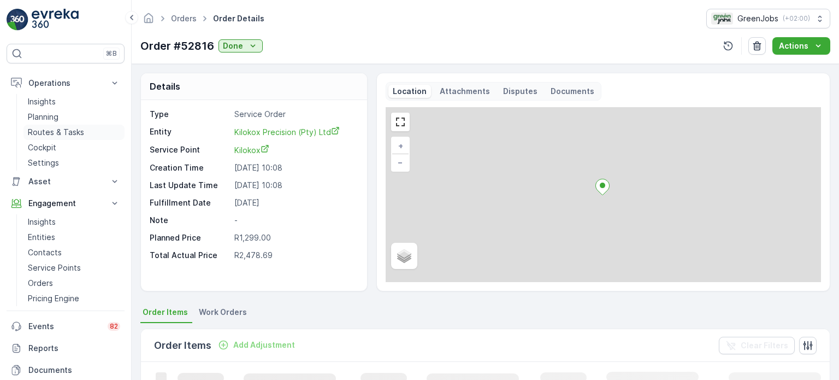
click at [57, 131] on p "Routes & Tasks" at bounding box center [56, 132] width 56 height 11
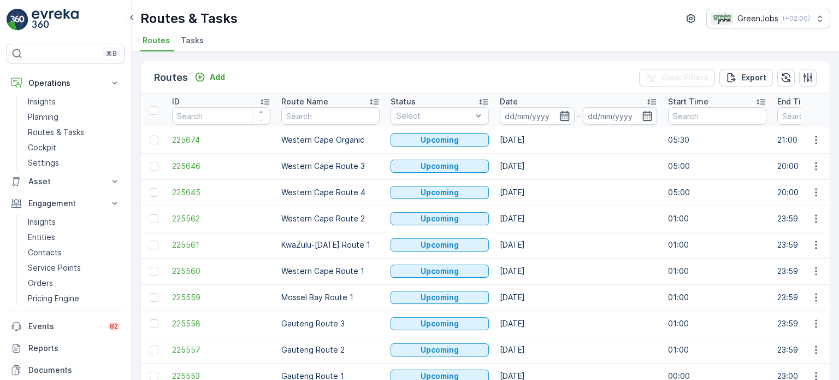
click at [564, 117] on icon "button" at bounding box center [564, 116] width 9 height 10
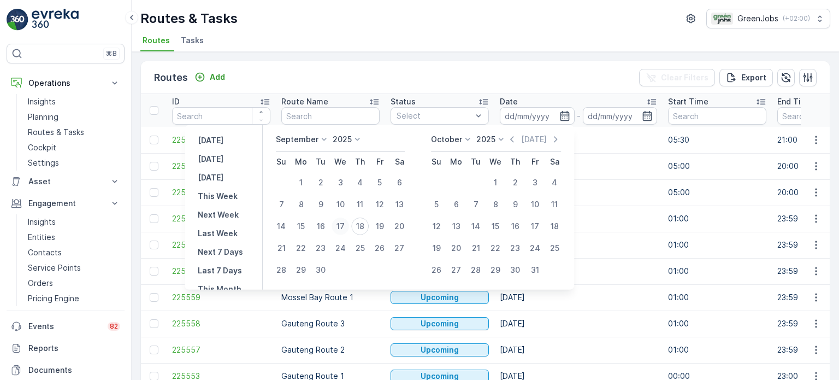
click at [341, 225] on div "17" at bounding box center [340, 225] width 17 height 17
type input "[DATE]"
click at [341, 225] on div "17" at bounding box center [340, 225] width 17 height 17
type input "[DATE]"
click at [341, 225] on div "17" at bounding box center [340, 225] width 17 height 17
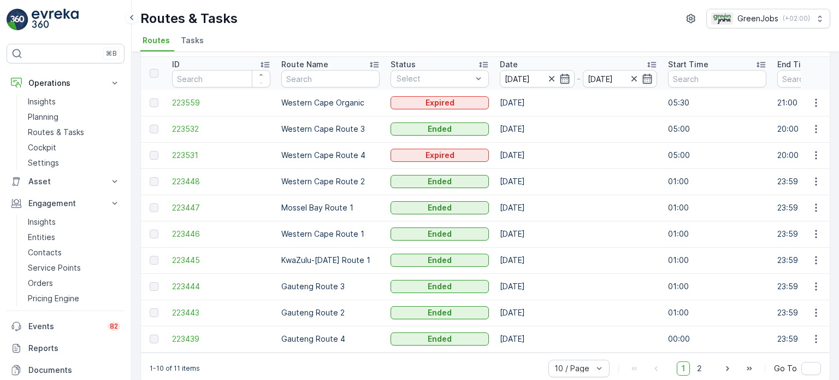
scroll to position [54, 0]
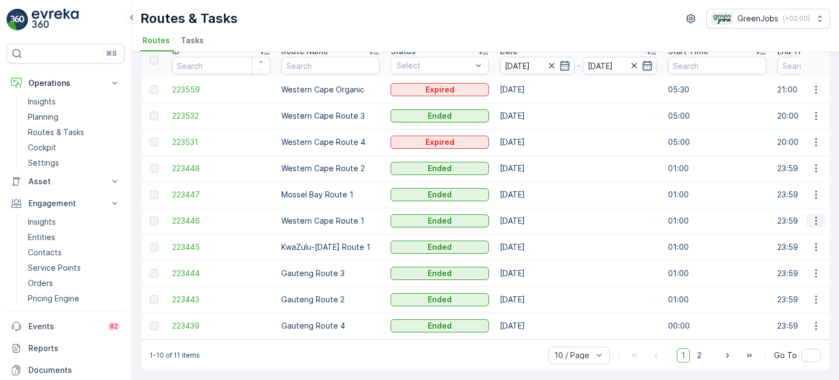
click at [814, 216] on icon "button" at bounding box center [816, 220] width 11 height 11
click at [786, 231] on span "See More Details" at bounding box center [790, 232] width 63 height 11
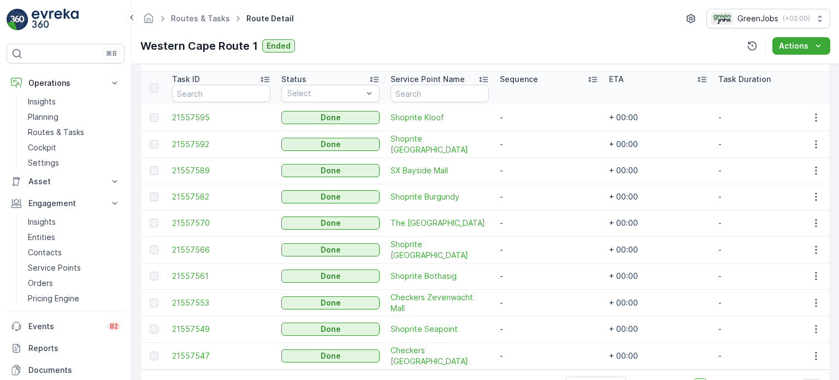
scroll to position [273, 0]
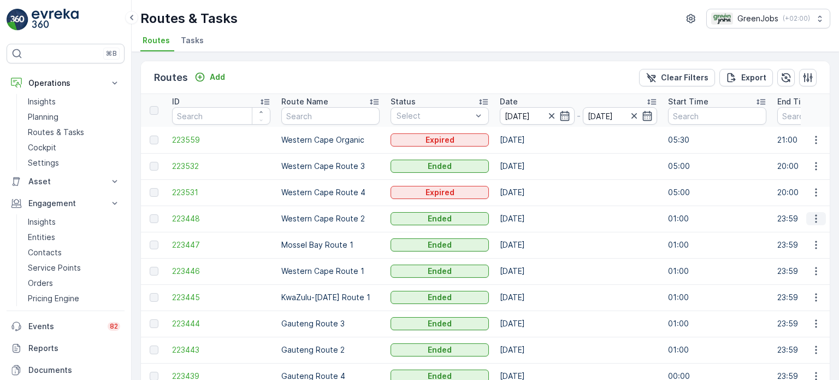
click at [814, 217] on icon "button" at bounding box center [816, 218] width 11 height 11
click at [795, 232] on span "See More Details" at bounding box center [790, 234] width 63 height 11
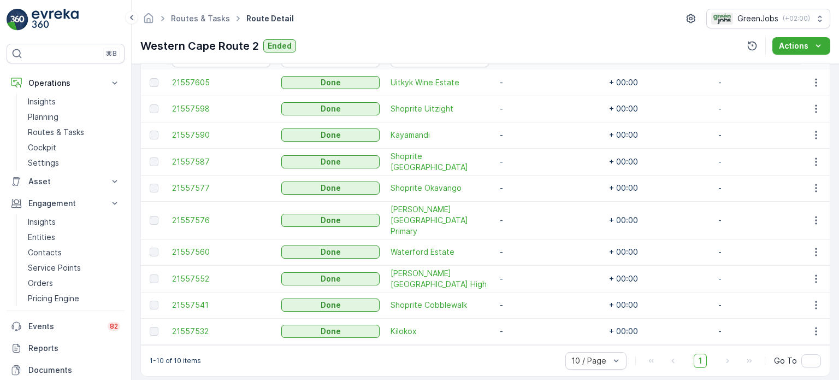
scroll to position [327, 0]
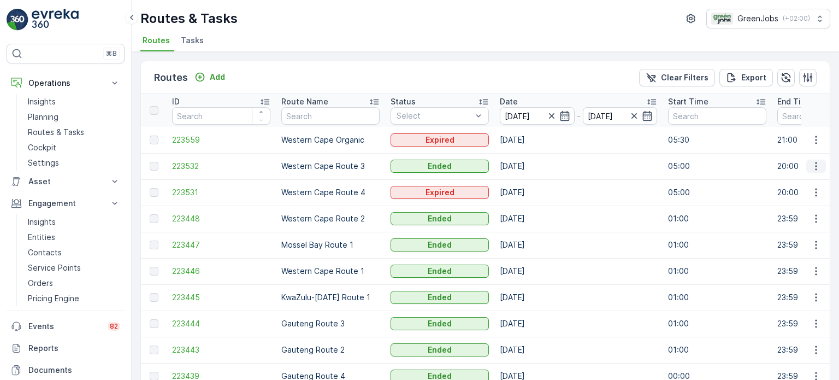
click at [811, 161] on icon "button" at bounding box center [816, 166] width 11 height 11
click at [784, 180] on span "See More Details" at bounding box center [790, 181] width 63 height 11
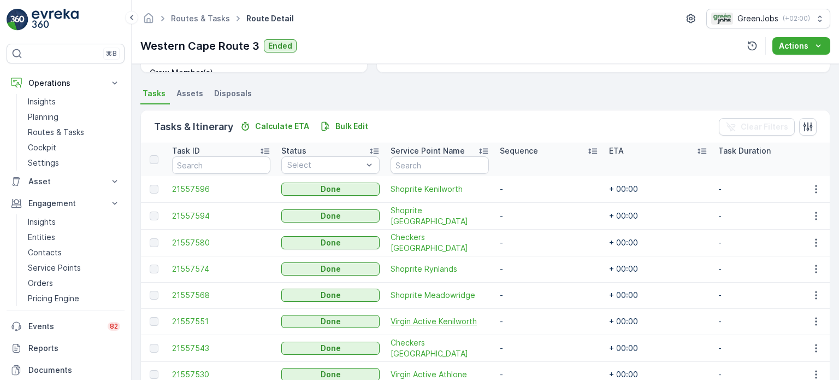
scroll to position [273, 0]
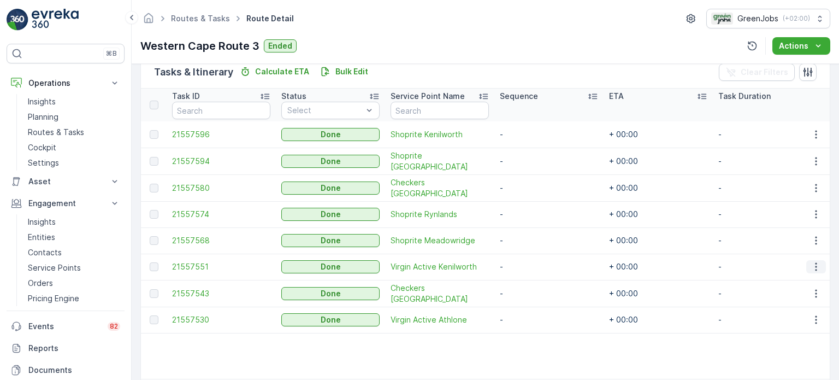
click at [813, 264] on icon "button" at bounding box center [816, 266] width 11 height 11
click at [801, 284] on span "See More Details" at bounding box center [802, 281] width 63 height 11
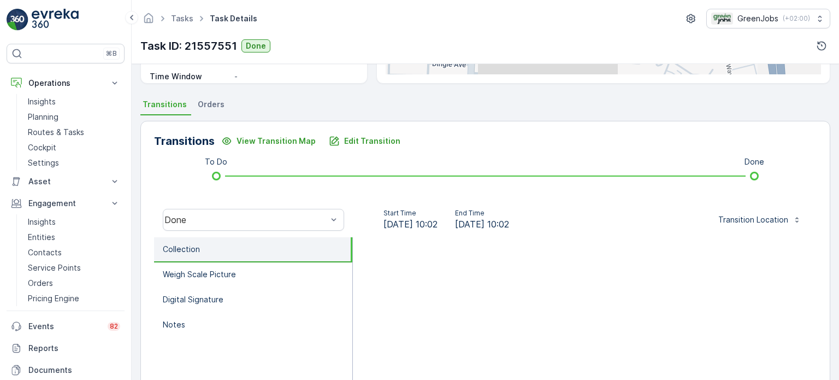
scroll to position [219, 0]
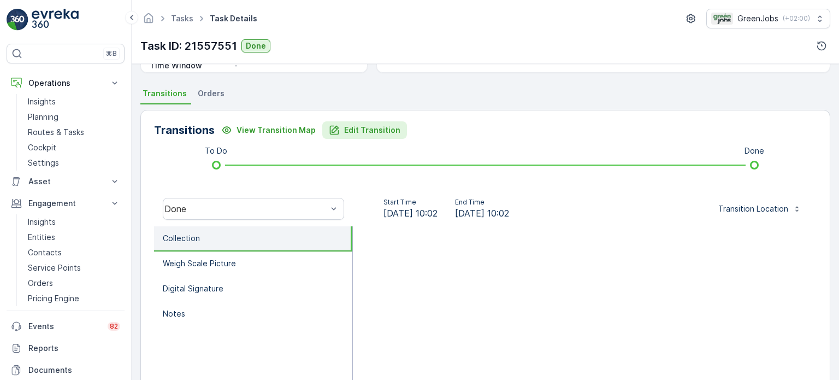
click at [364, 128] on p "Edit Transition" at bounding box center [372, 130] width 56 height 11
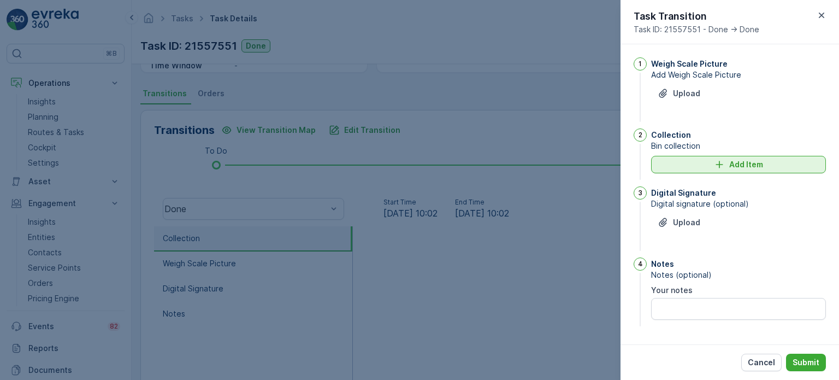
click at [717, 165] on icon "Add Item" at bounding box center [719, 164] width 11 height 11
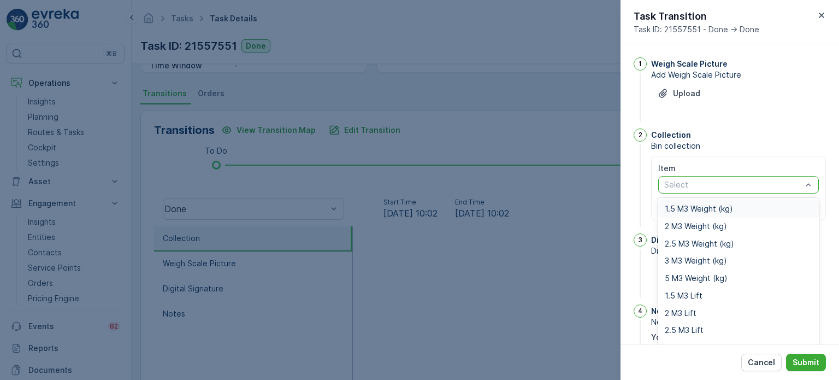
click at [675, 206] on span "1.5 M3 Weight (kg)" at bounding box center [699, 208] width 68 height 9
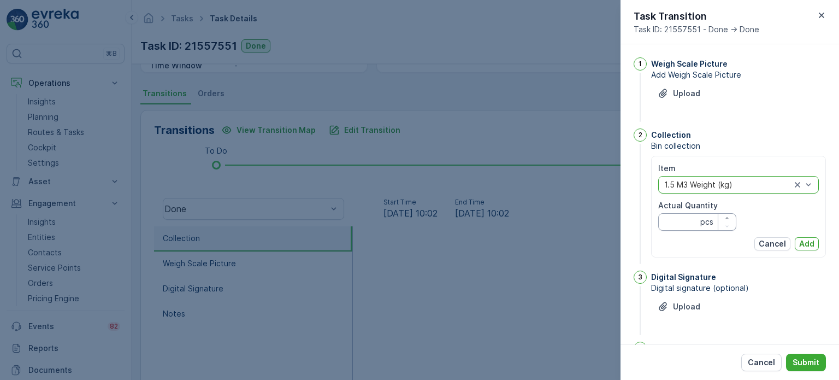
click at [674, 221] on Quantity "Actual Quantity" at bounding box center [697, 221] width 78 height 17
type Quantity "172"
click at [813, 242] on button "Add" at bounding box center [807, 243] width 24 height 13
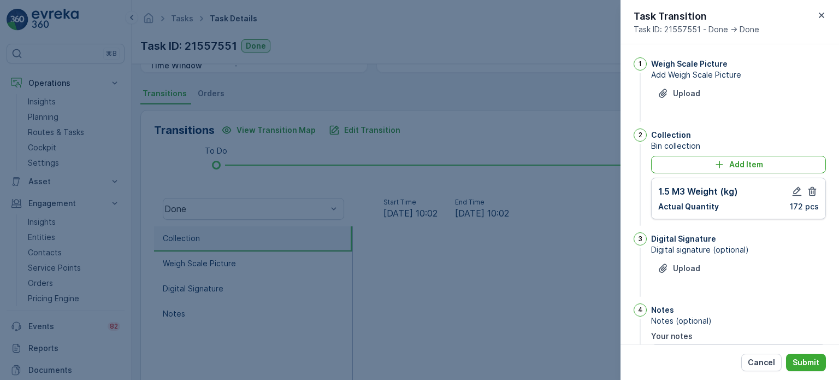
click at [674, 174] on div "Add Item 1.5 M3 Weight (kg) Actual Quantity 172 pcs" at bounding box center [738, 187] width 175 height 63
click at [675, 164] on div "Add Item" at bounding box center [739, 164] width 162 height 11
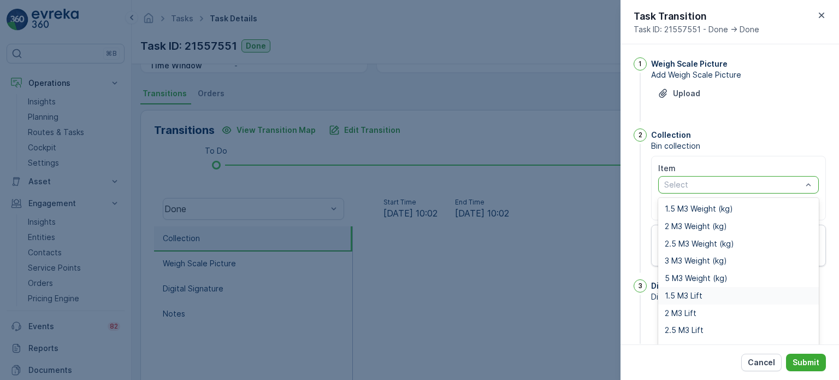
click at [681, 292] on span "1.5 M3 Lift" at bounding box center [684, 295] width 38 height 9
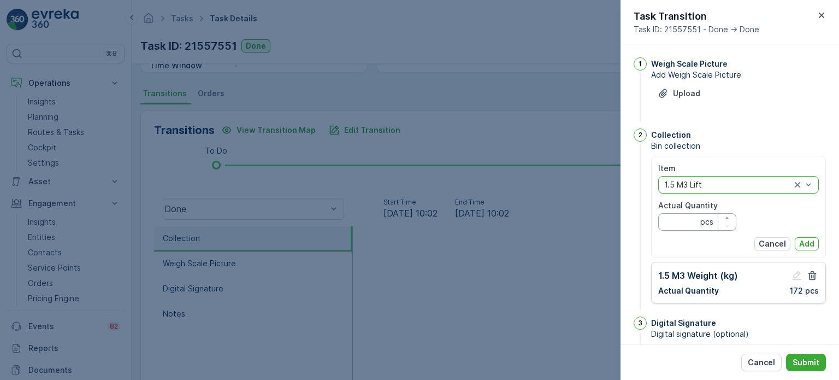
drag, startPoint x: 680, startPoint y: 220, endPoint x: 680, endPoint y: 214, distance: 6.6
click at [680, 220] on Quantity "Actual Quantity" at bounding box center [697, 221] width 78 height 17
type Quantity "1"
click at [811, 242] on p "Add" at bounding box center [806, 243] width 15 height 11
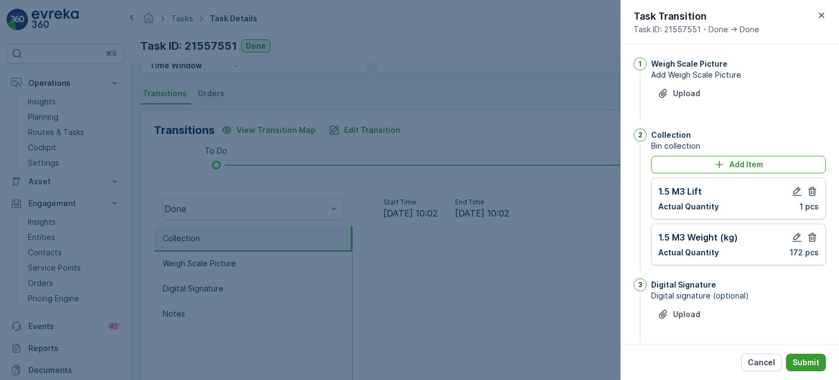
click at [816, 363] on p "Submit" at bounding box center [806, 362] width 27 height 11
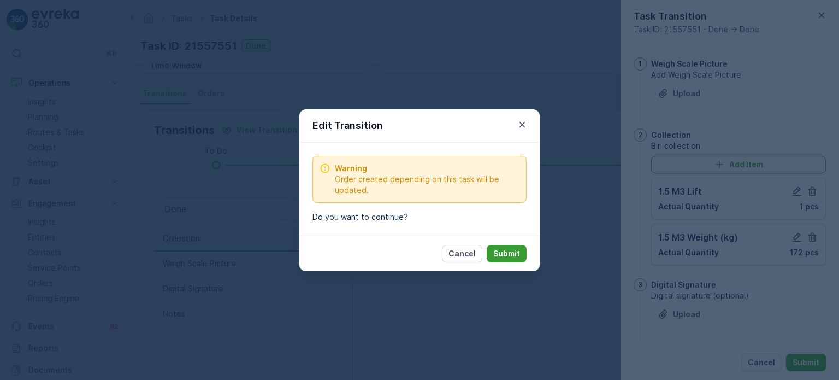
click at [512, 253] on p "Submit" at bounding box center [506, 253] width 27 height 11
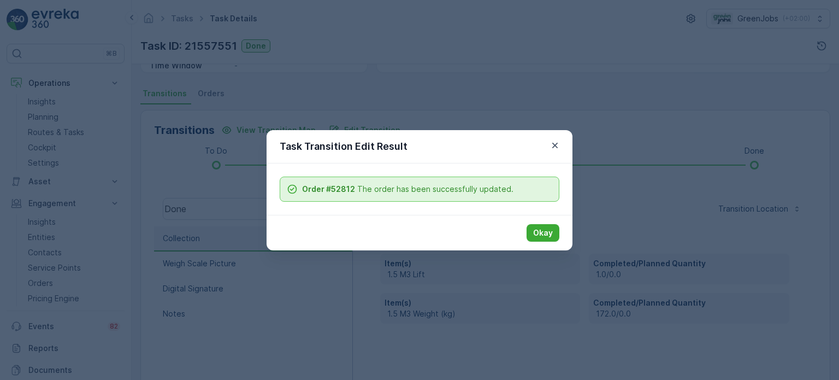
click at [541, 231] on p "Okay" at bounding box center [543, 232] width 20 height 11
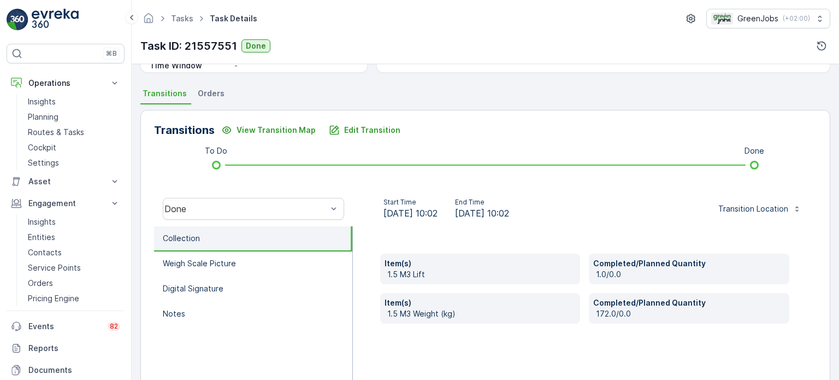
click at [215, 95] on span "Orders" at bounding box center [211, 93] width 27 height 11
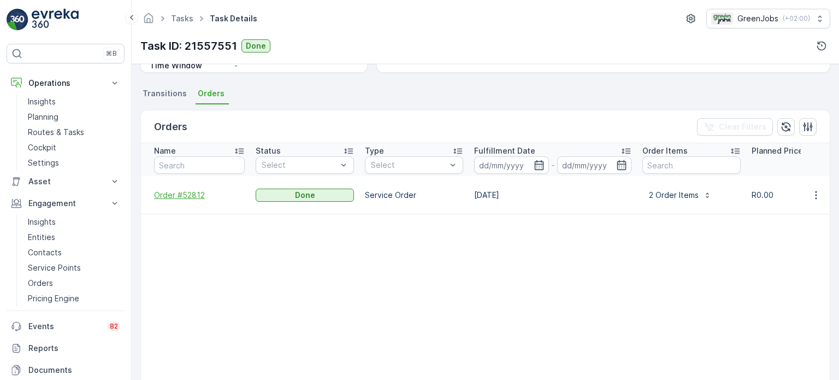
click at [172, 190] on span "Order #52812" at bounding box center [199, 195] width 91 height 11
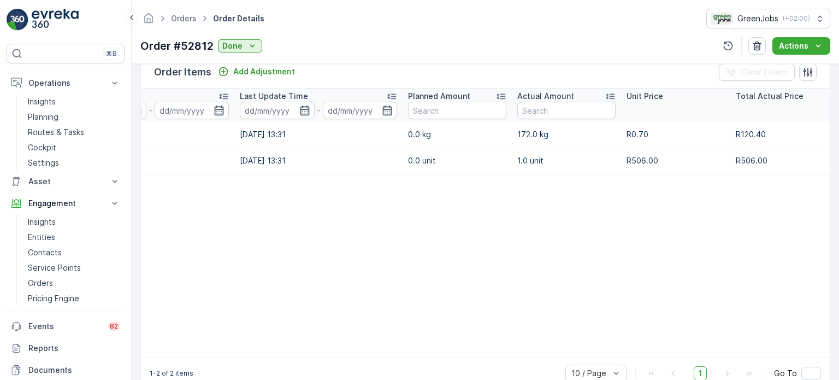
scroll to position [0, 209]
